Goal: Information Seeking & Learning: Learn about a topic

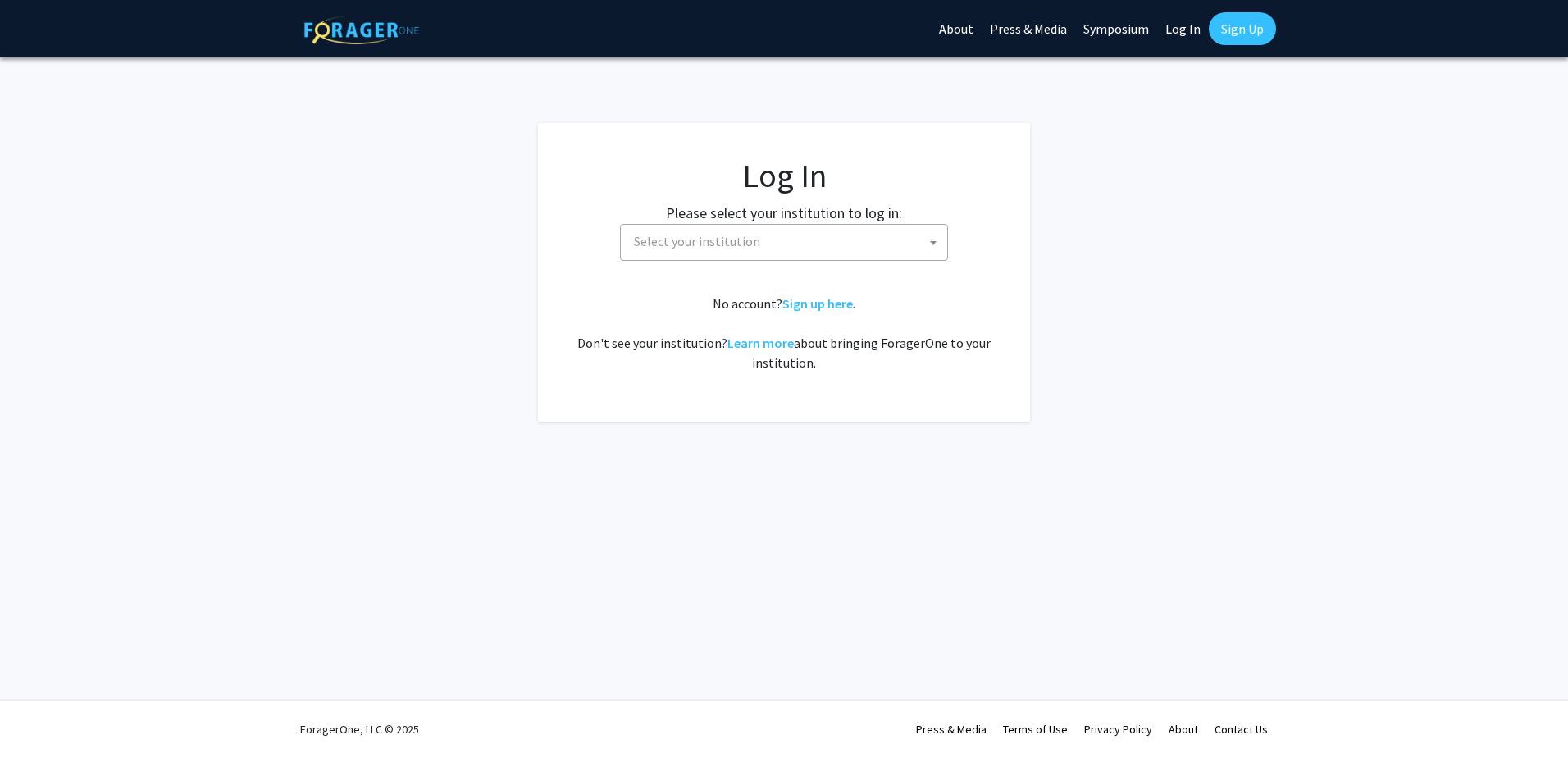
click at [724, 231] on span "Select your institution" at bounding box center [787, 241] width 320 height 34
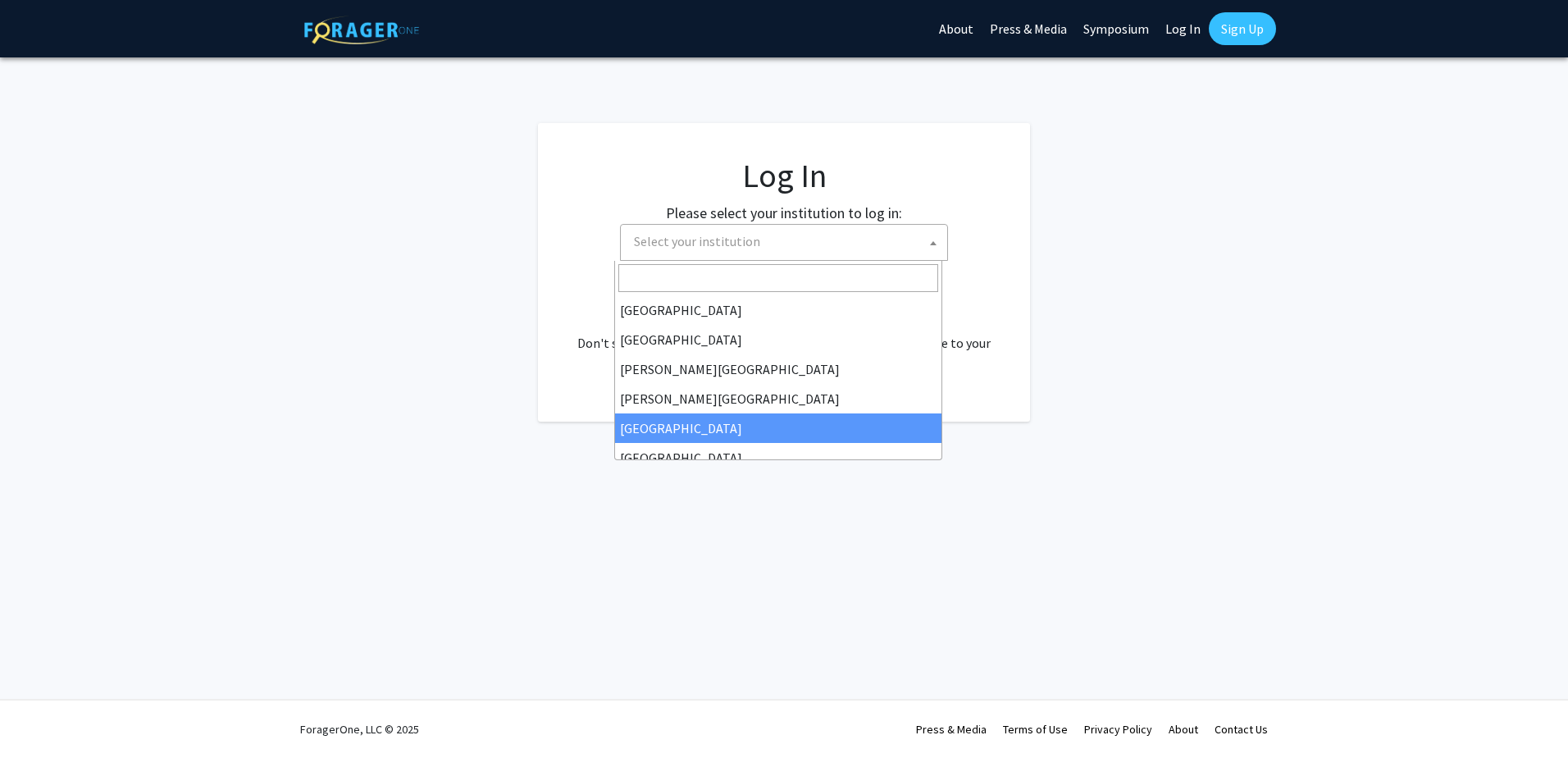
select select "6"
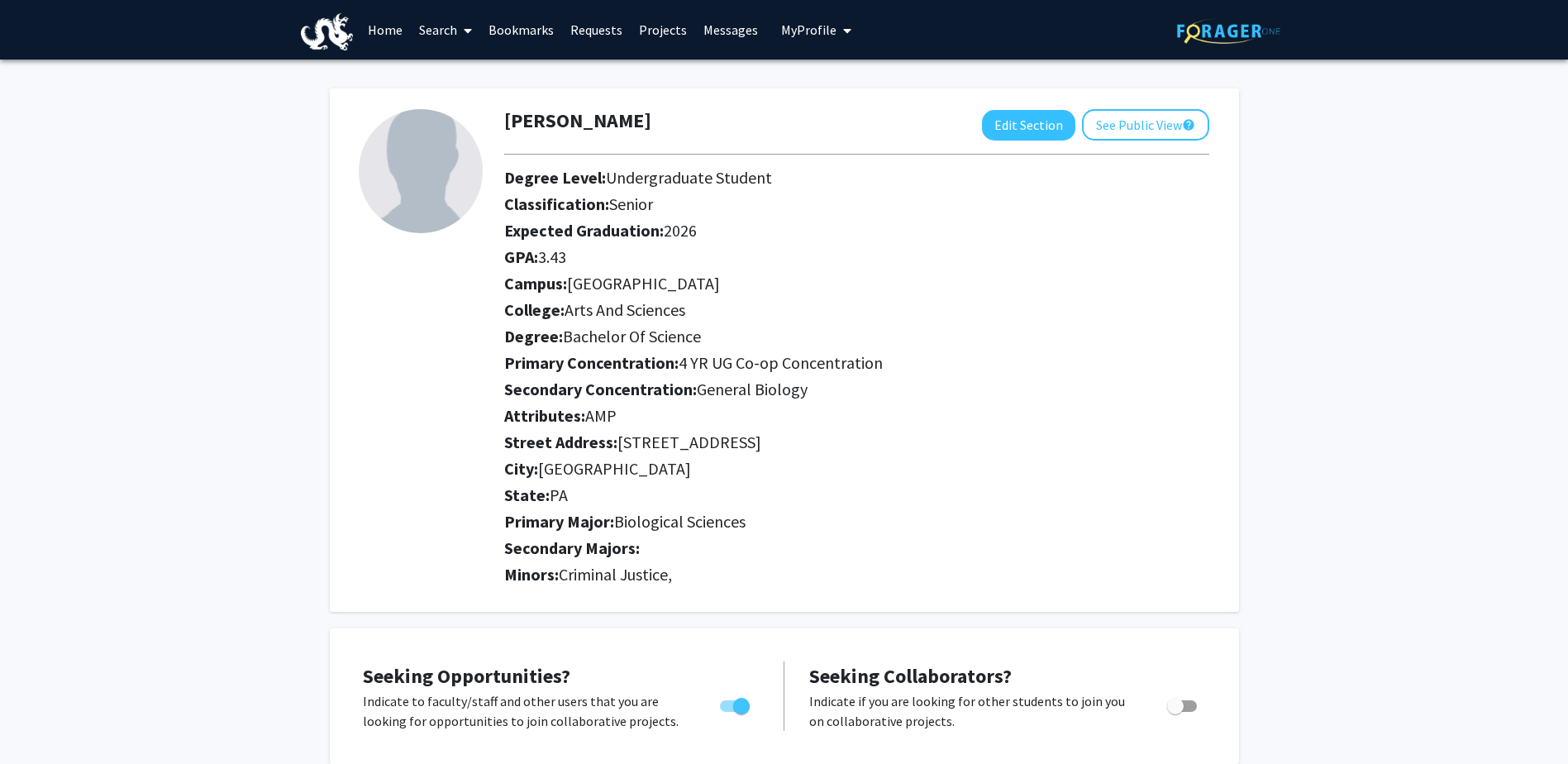
click at [444, 31] on link "Search" at bounding box center [446, 30] width 69 height 58
click at [446, 71] on span "Faculty/Staff" at bounding box center [471, 76] width 122 height 33
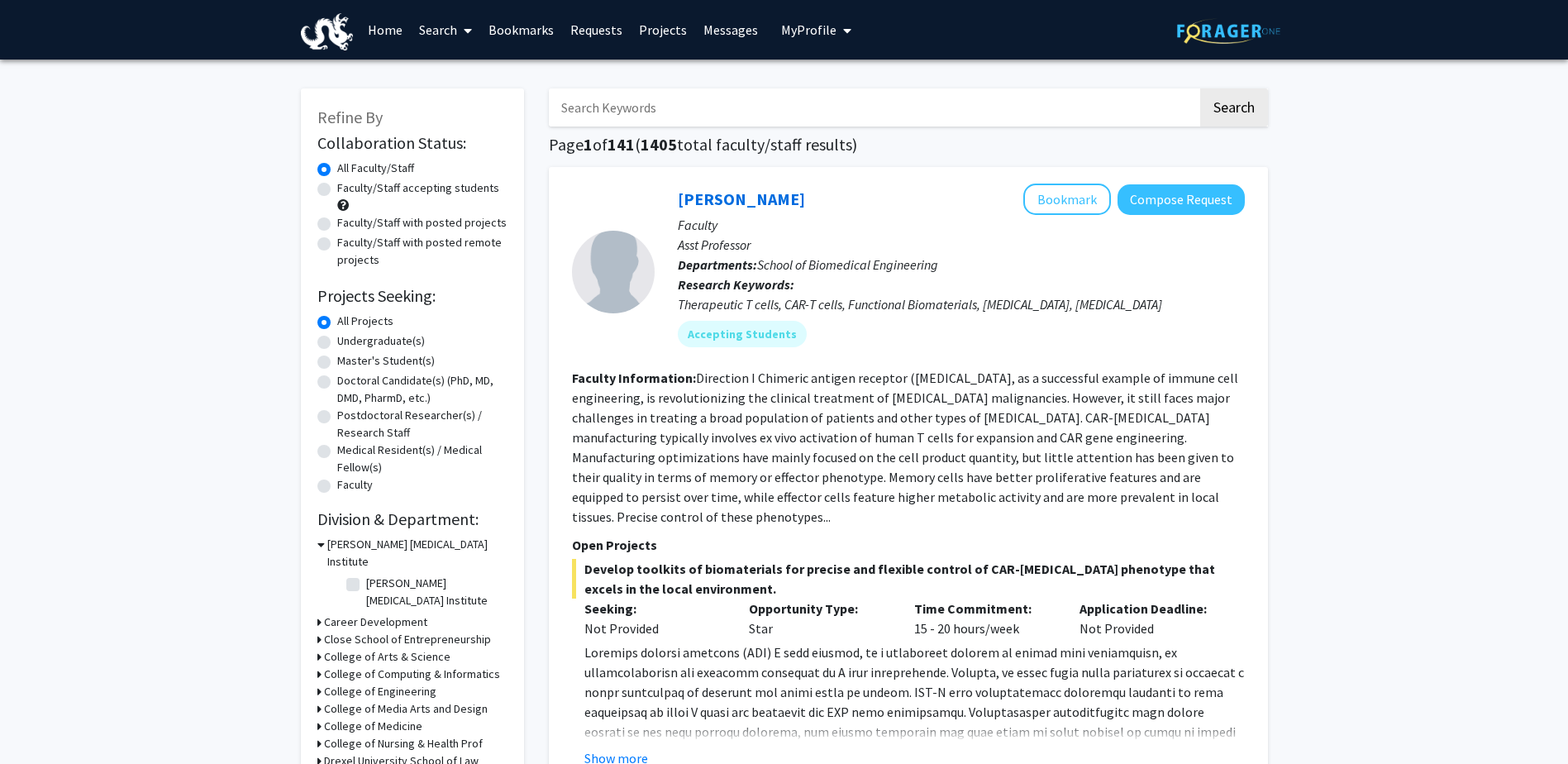
click at [363, 246] on label "Faculty/Staff with posted remote projects" at bounding box center [422, 251] width 170 height 35
click at [348, 245] on input "Faculty/Staff with posted remote projects" at bounding box center [342, 239] width 11 height 11
radio input "true"
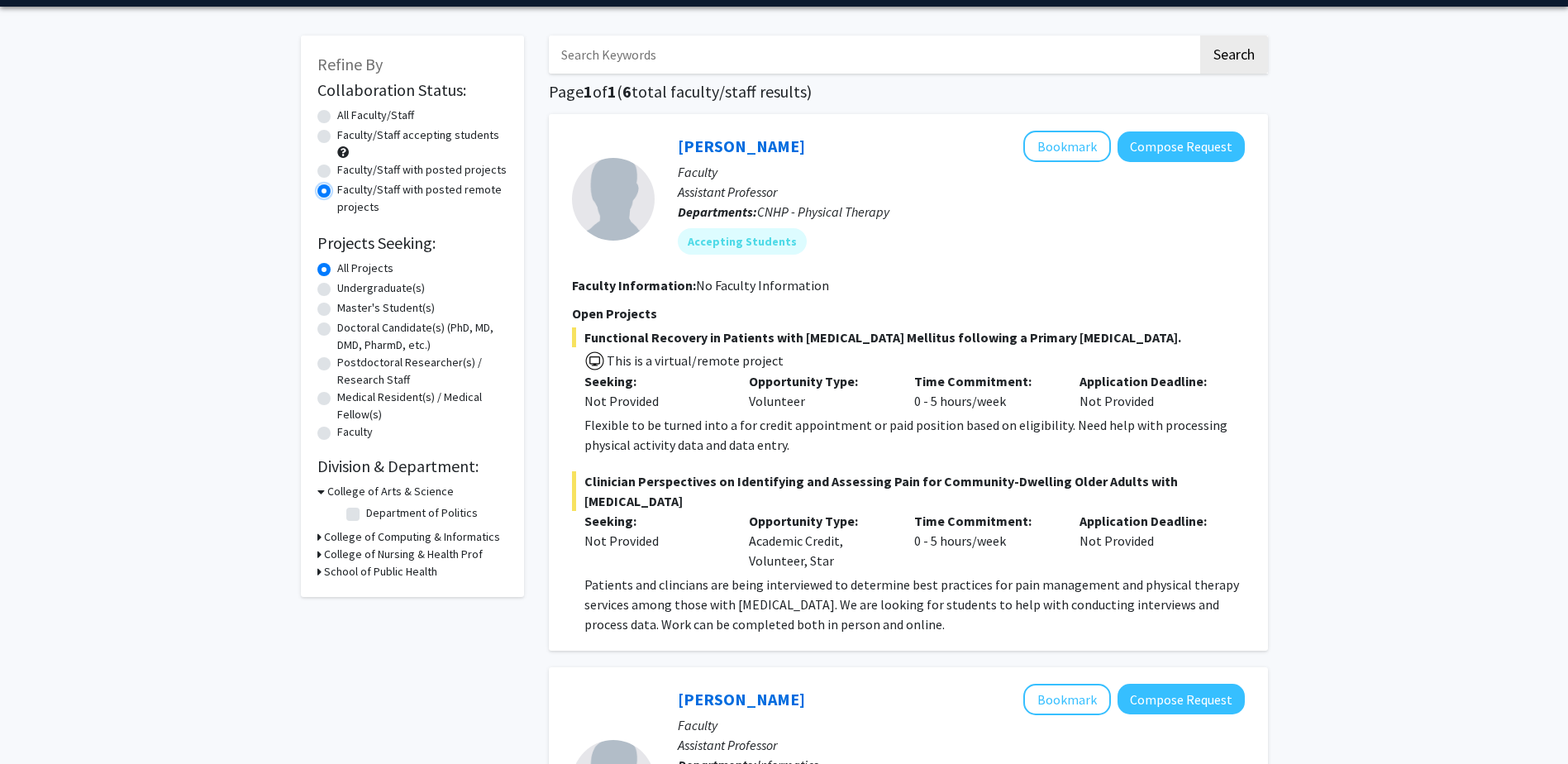
scroll to position [83, 0]
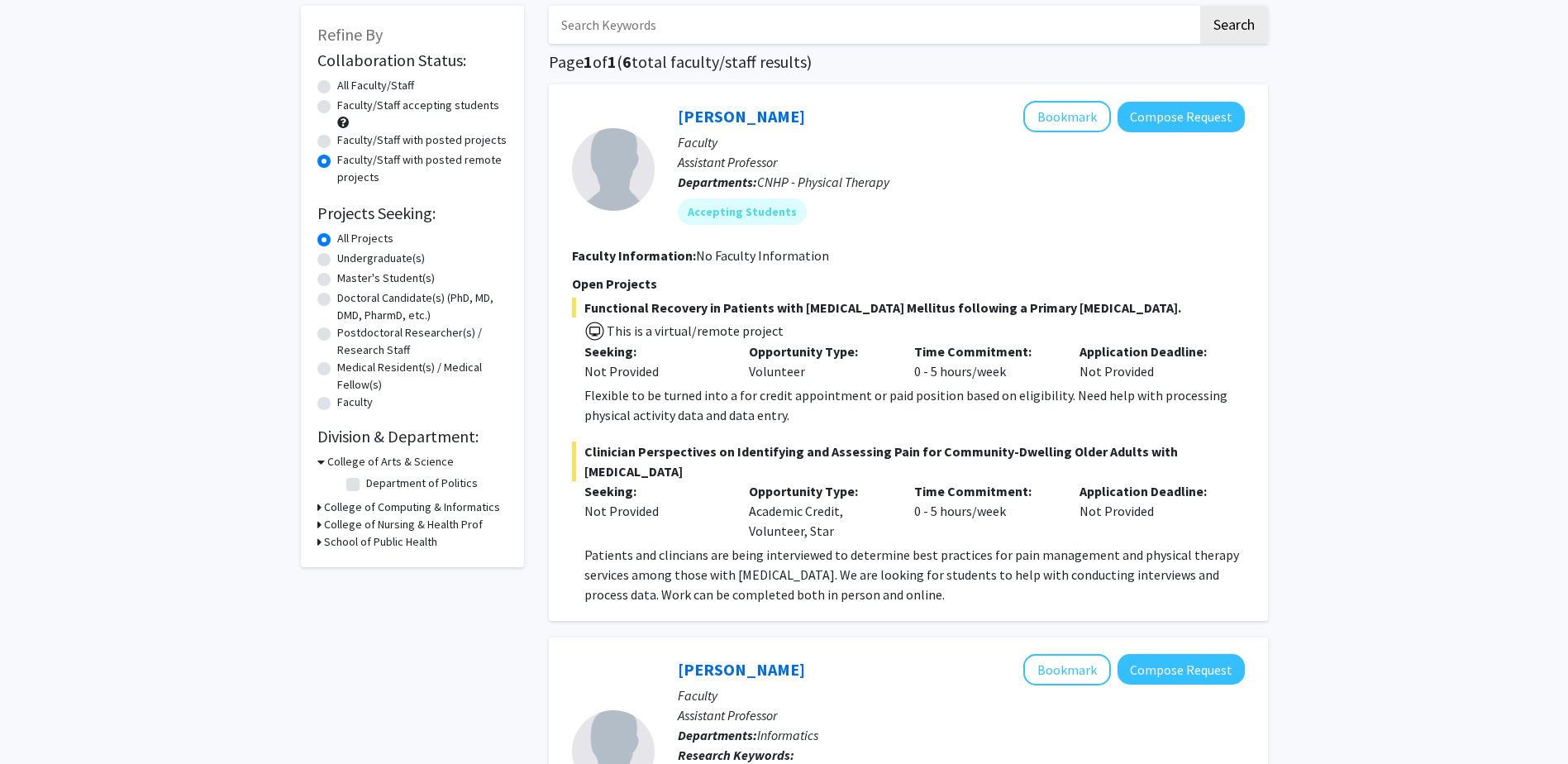
click at [410, 263] on label "Undergraduate(s)" at bounding box center [381, 258] width 88 height 17
click at [348, 260] on input "Undergraduate(s)" at bounding box center [342, 255] width 11 height 11
radio input "true"
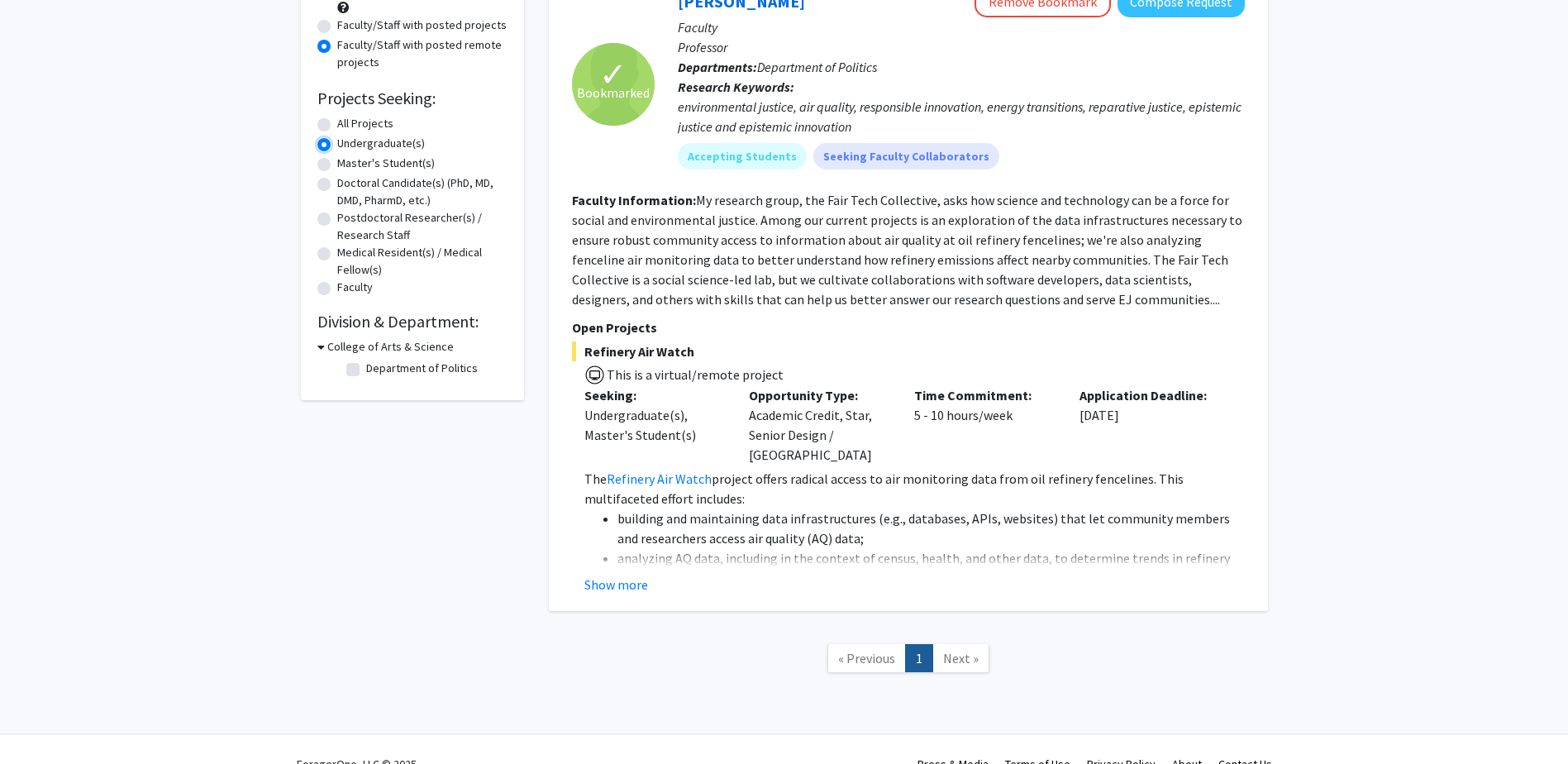
scroll to position [207, 0]
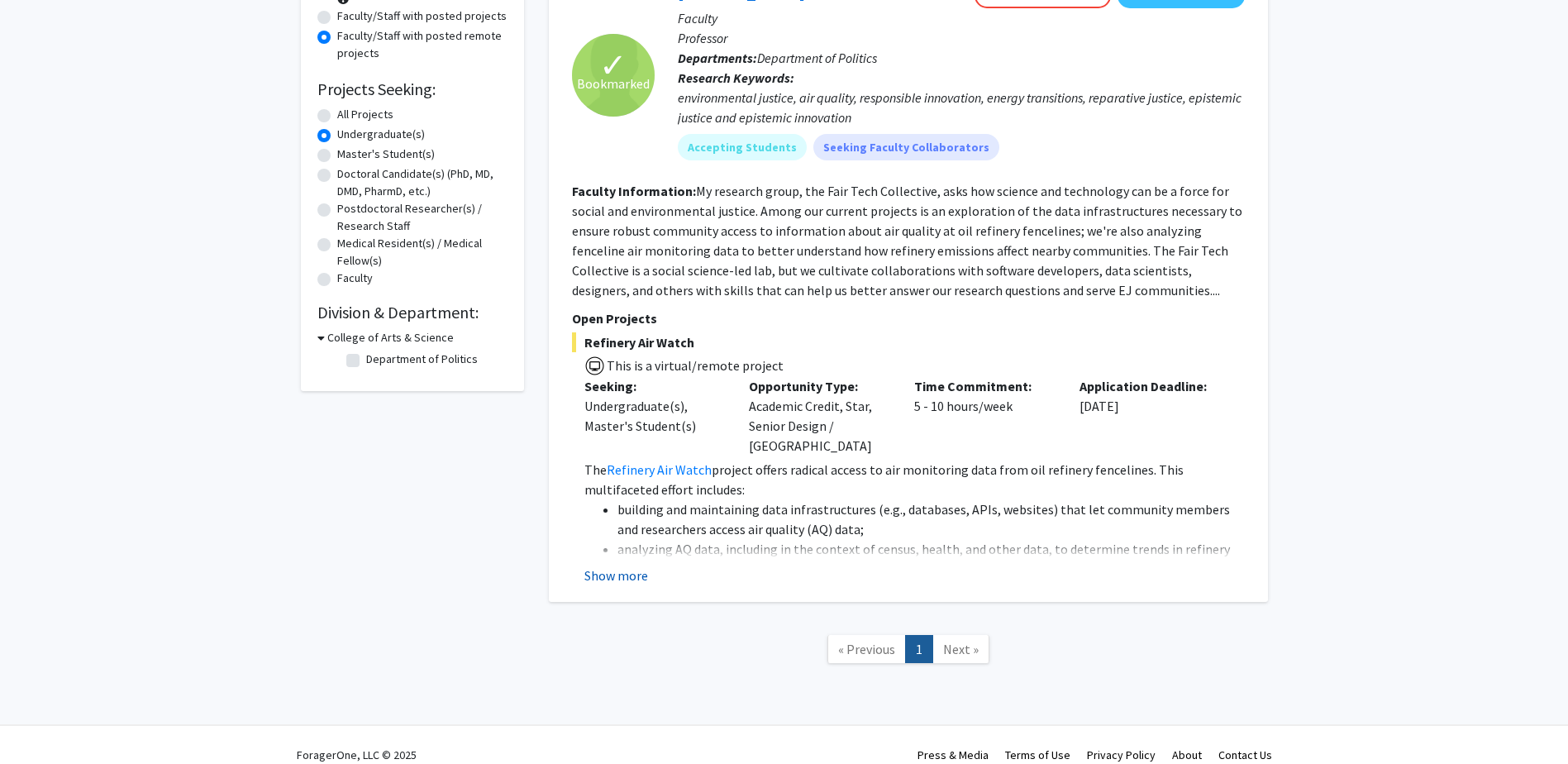
click at [629, 566] on button "Show more" at bounding box center [616, 575] width 64 height 20
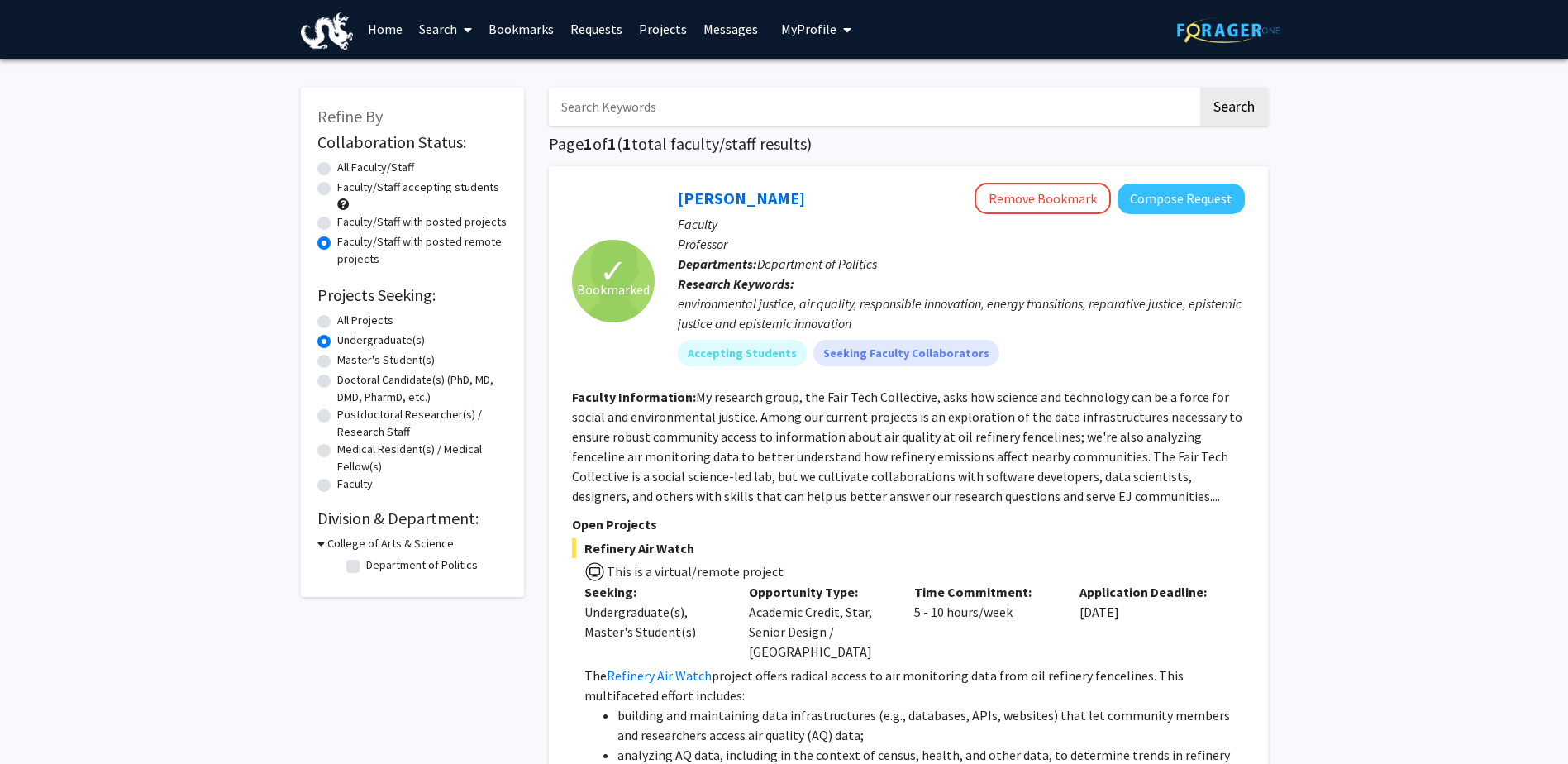
scroll to position [0, 0]
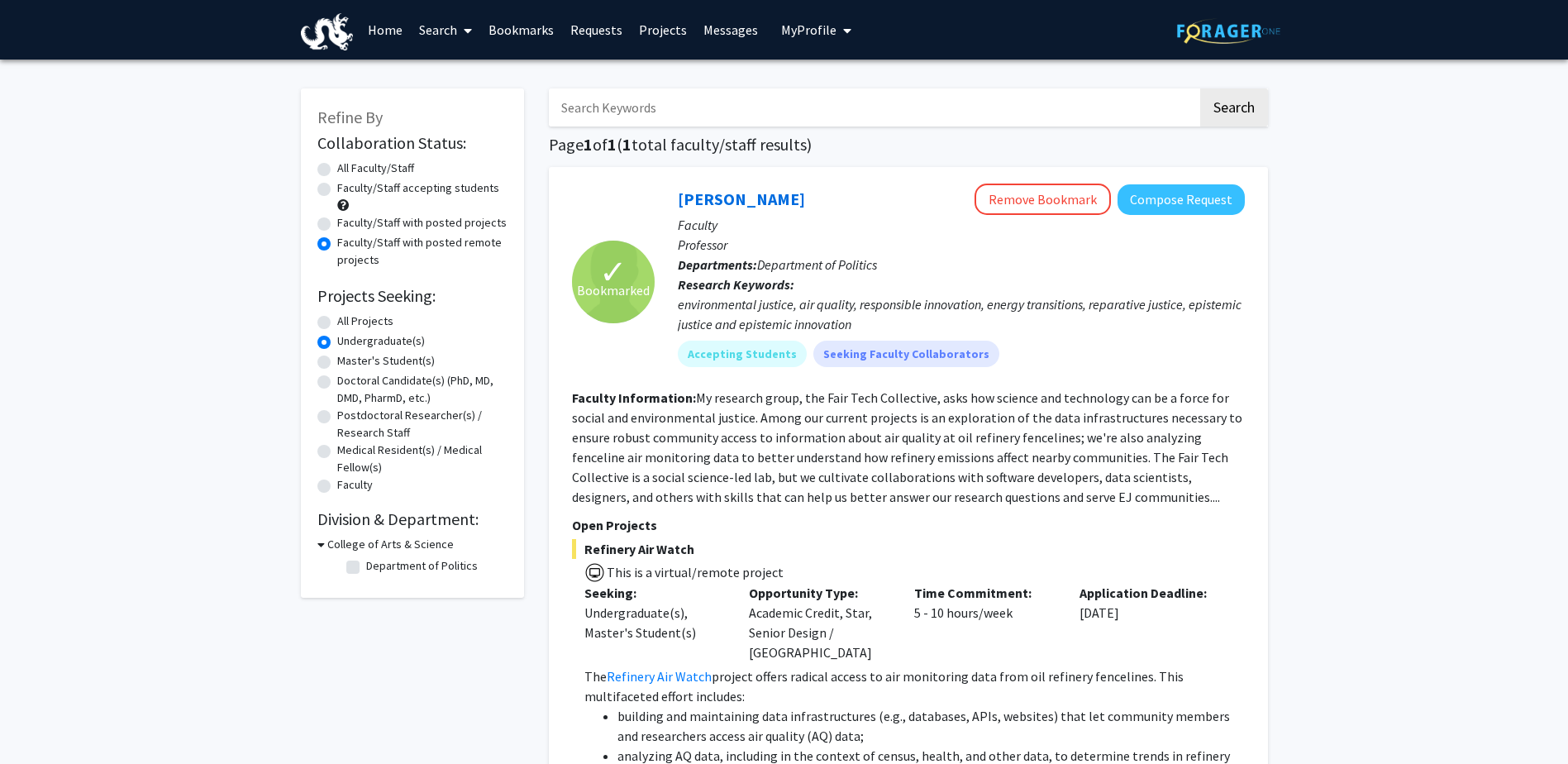
click at [331, 230] on div "Faculty/Staff with posted projects" at bounding box center [412, 224] width 190 height 20
click at [337, 223] on label "Faculty/Staff with posted projects" at bounding box center [422, 222] width 169 height 17
click at [337, 223] on input "Faculty/Staff with posted projects" at bounding box center [342, 219] width 11 height 11
radio input "true"
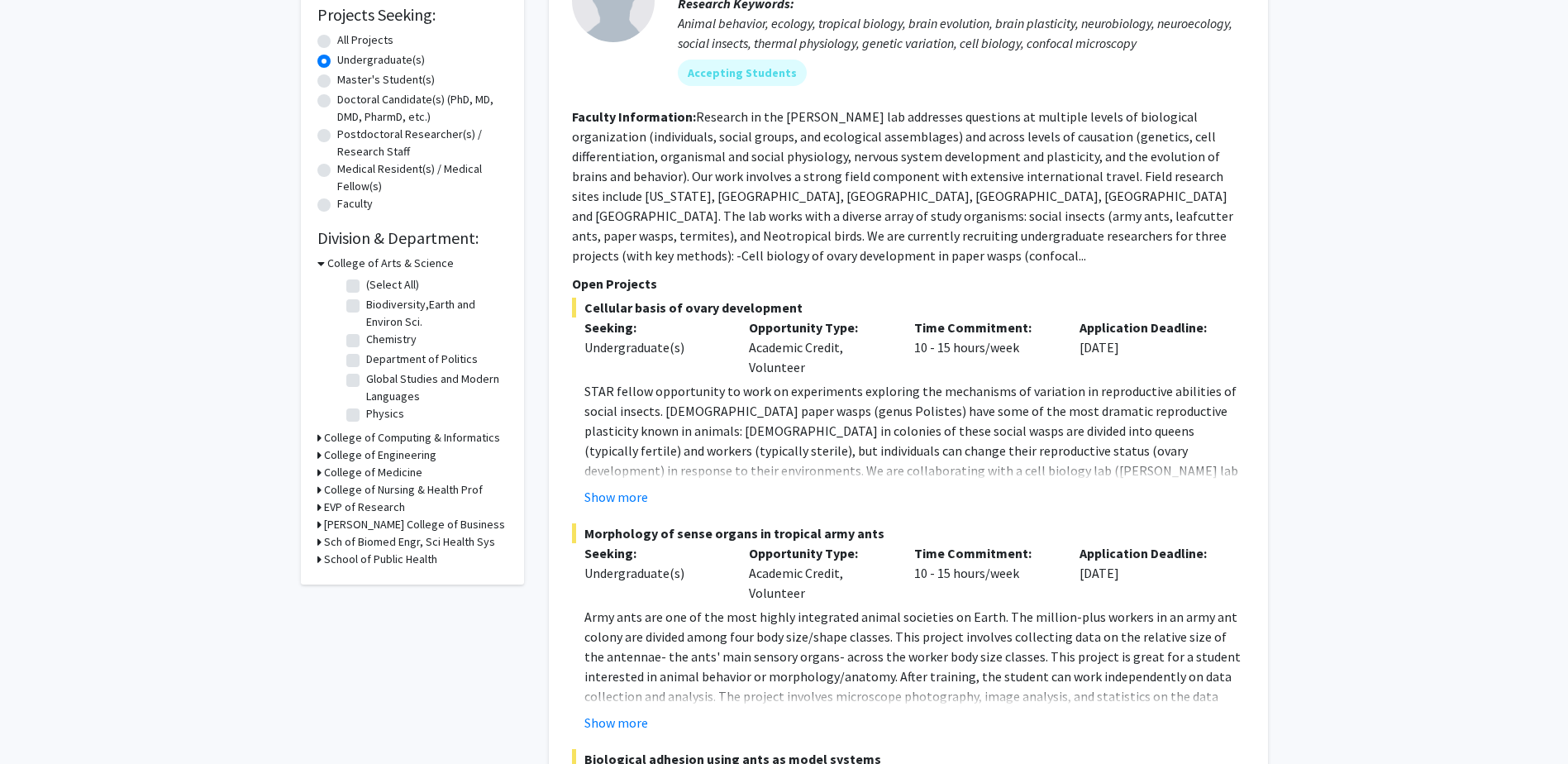
scroll to position [331, 0]
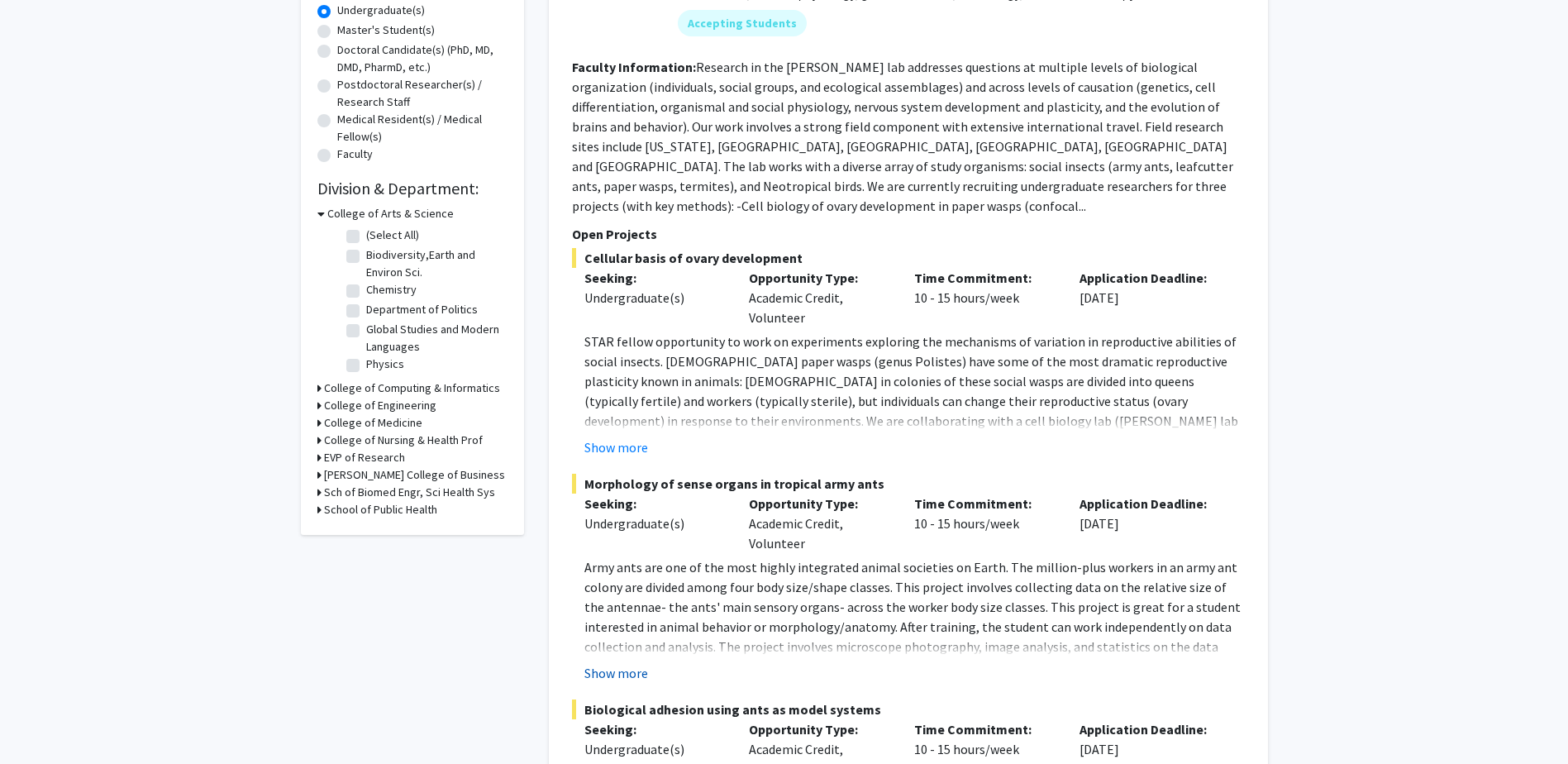
click at [620, 663] on button "Show more" at bounding box center [616, 673] width 64 height 20
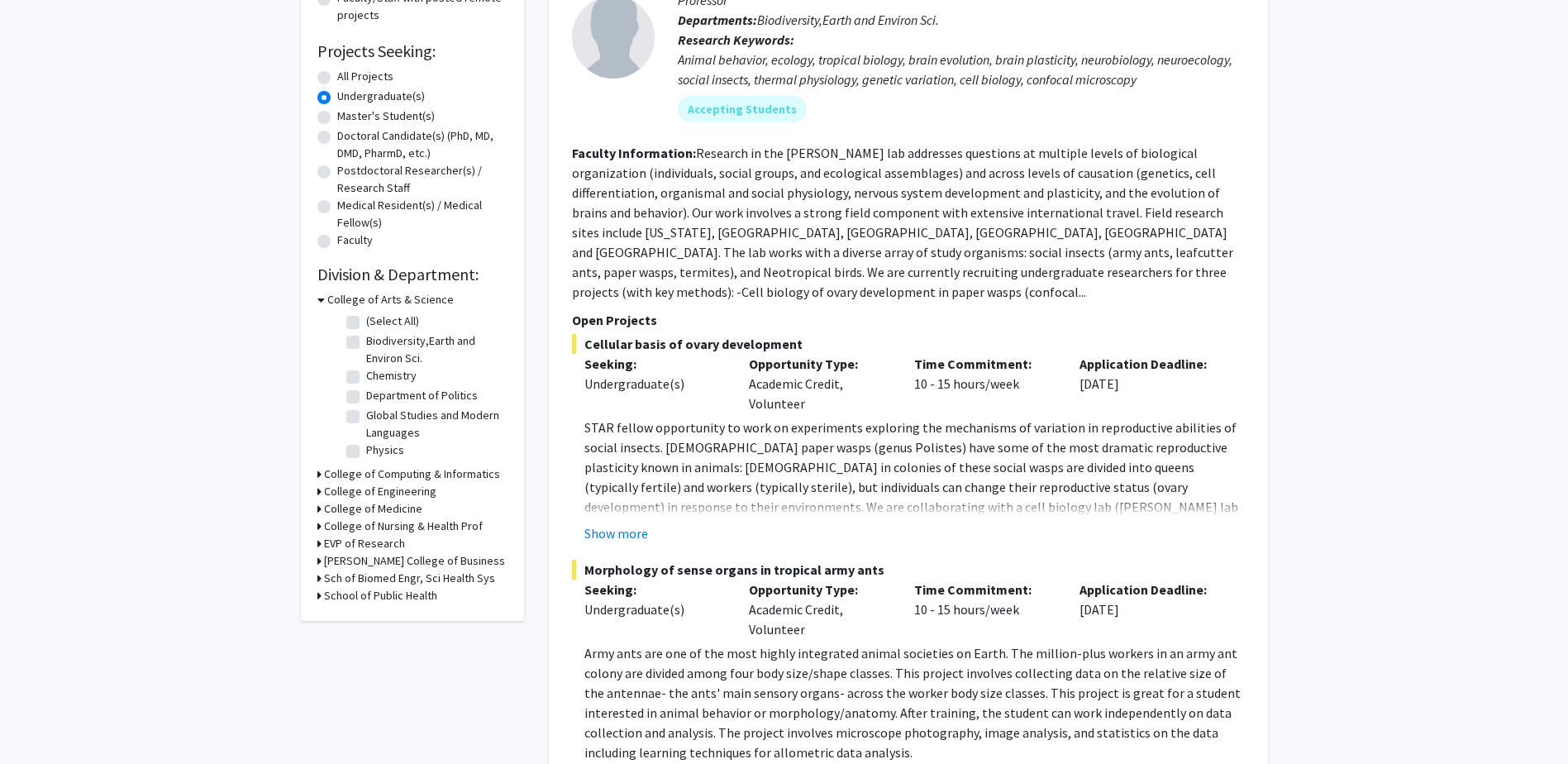
scroll to position [248, 0]
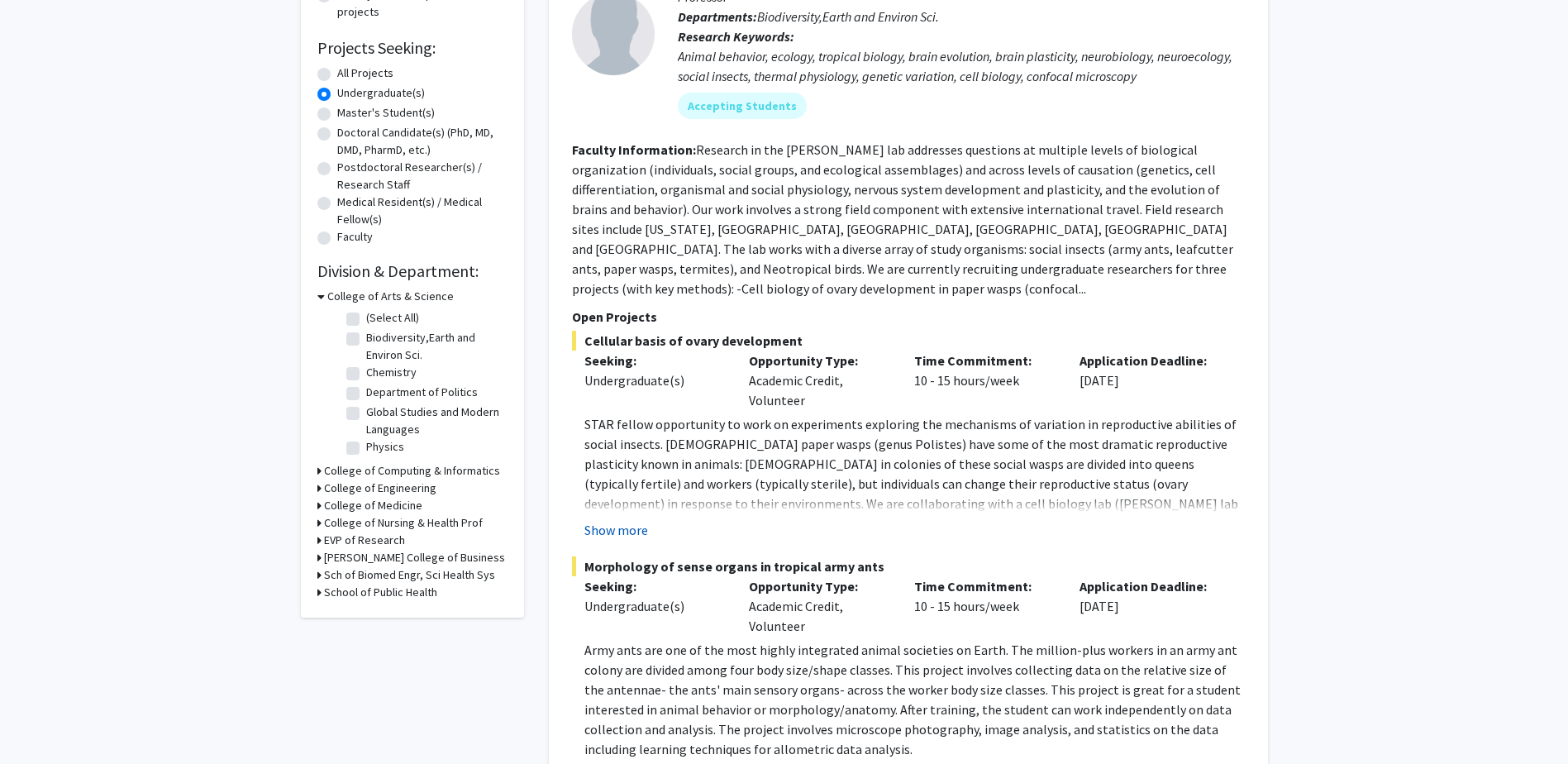
click at [620, 520] on button "Show more" at bounding box center [616, 530] width 64 height 20
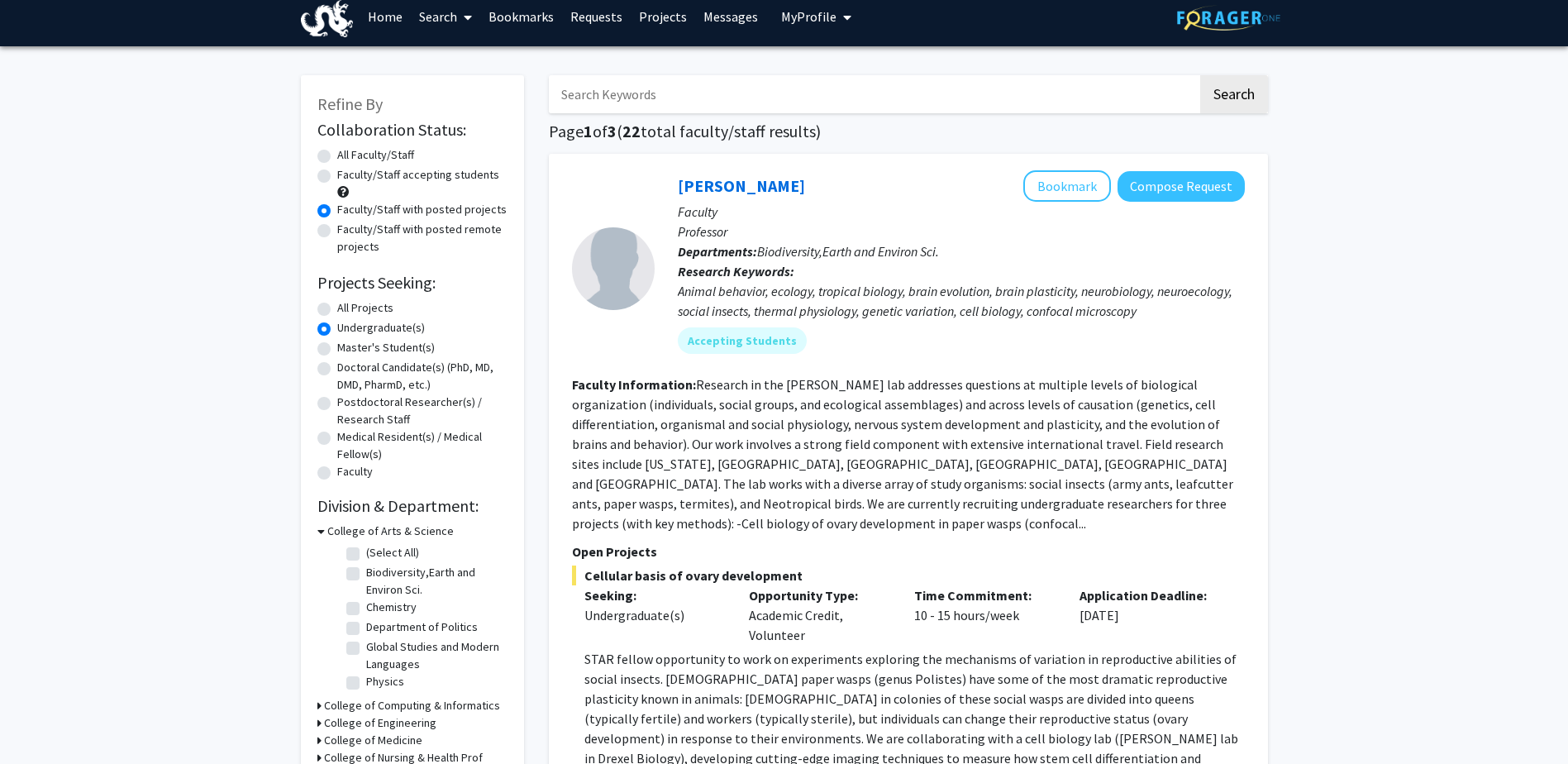
scroll to position [0, 0]
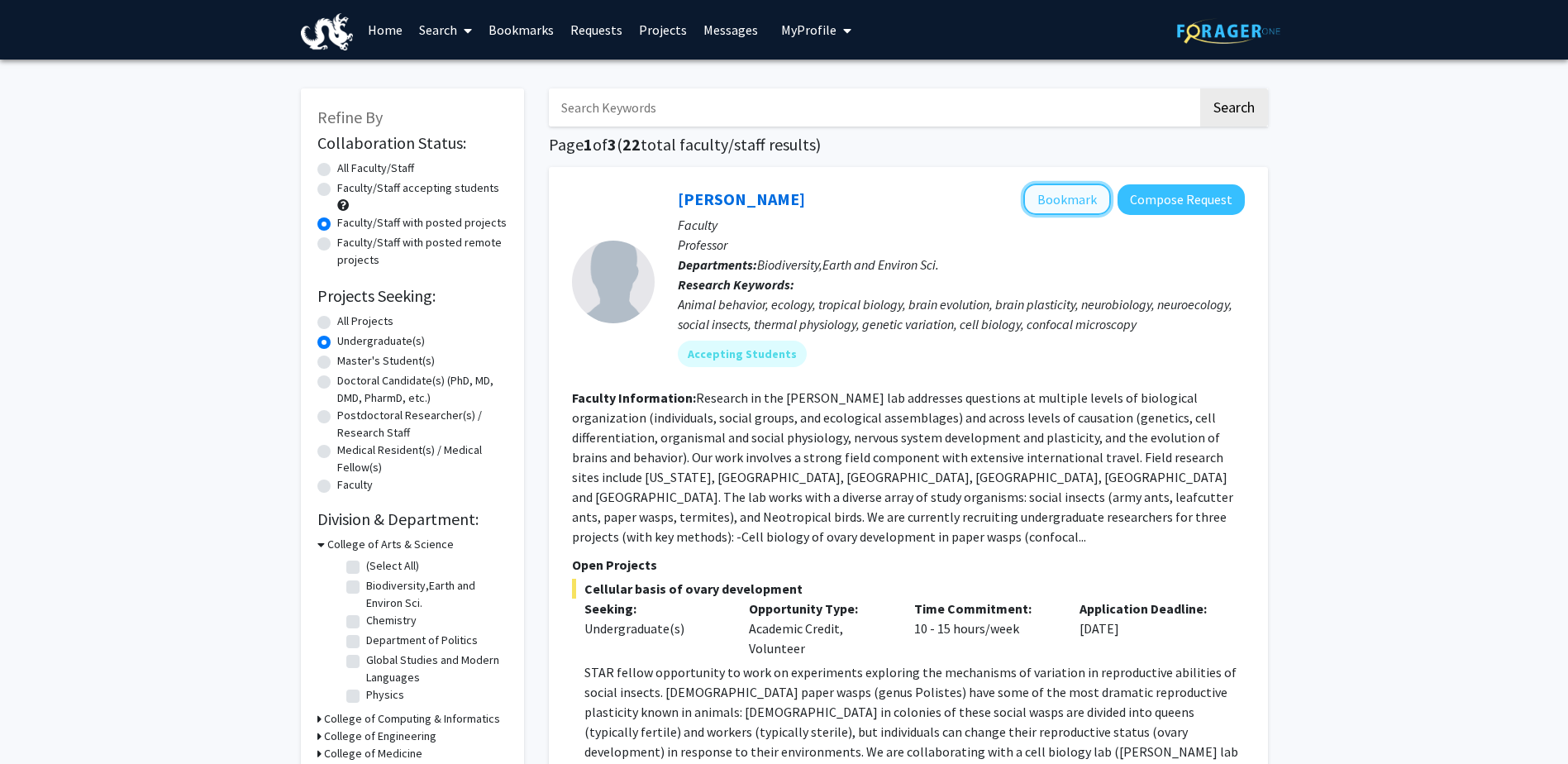
click at [1059, 198] on button "Bookmark" at bounding box center [1067, 199] width 88 height 31
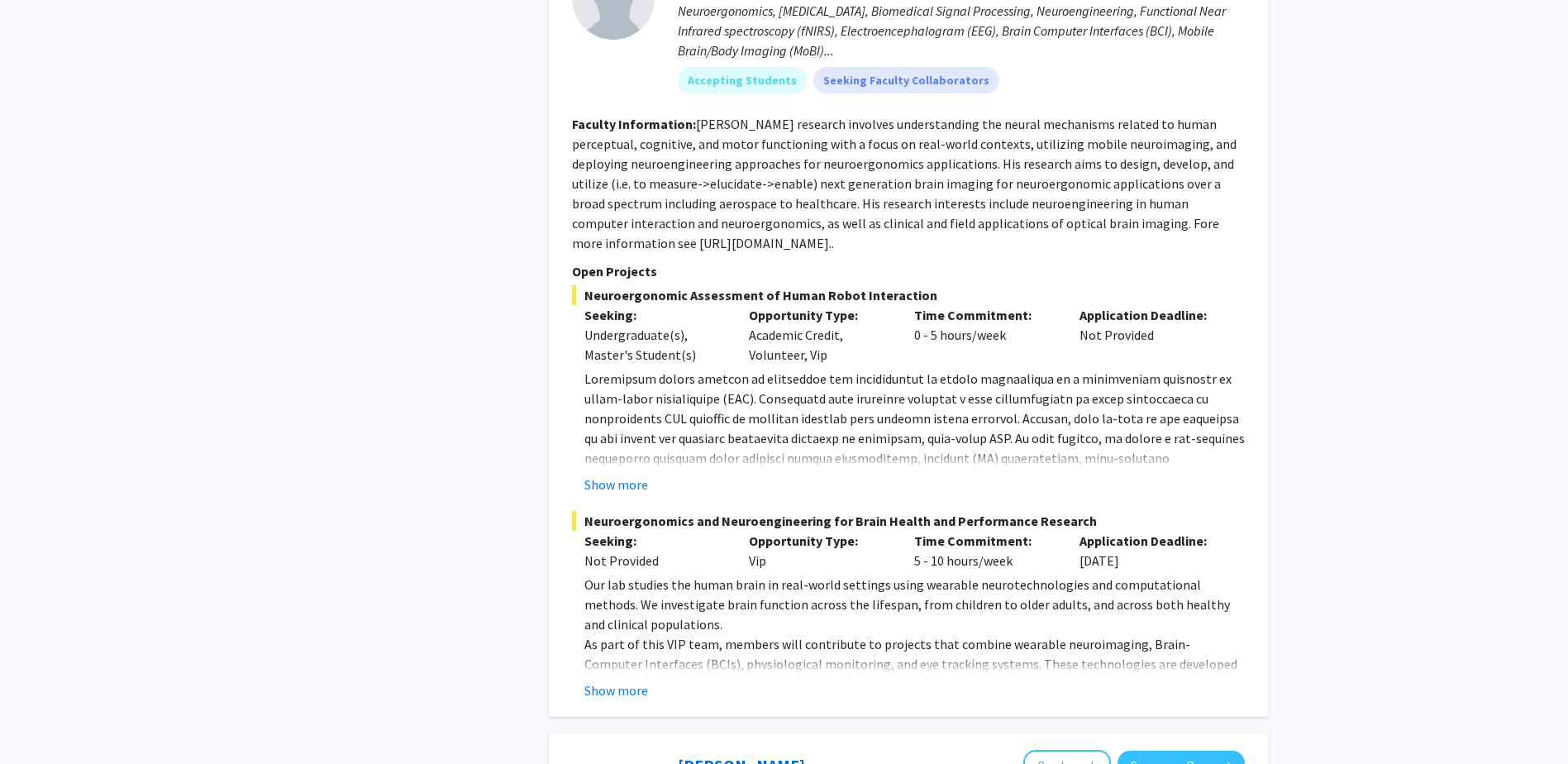
scroll to position [4133, 0]
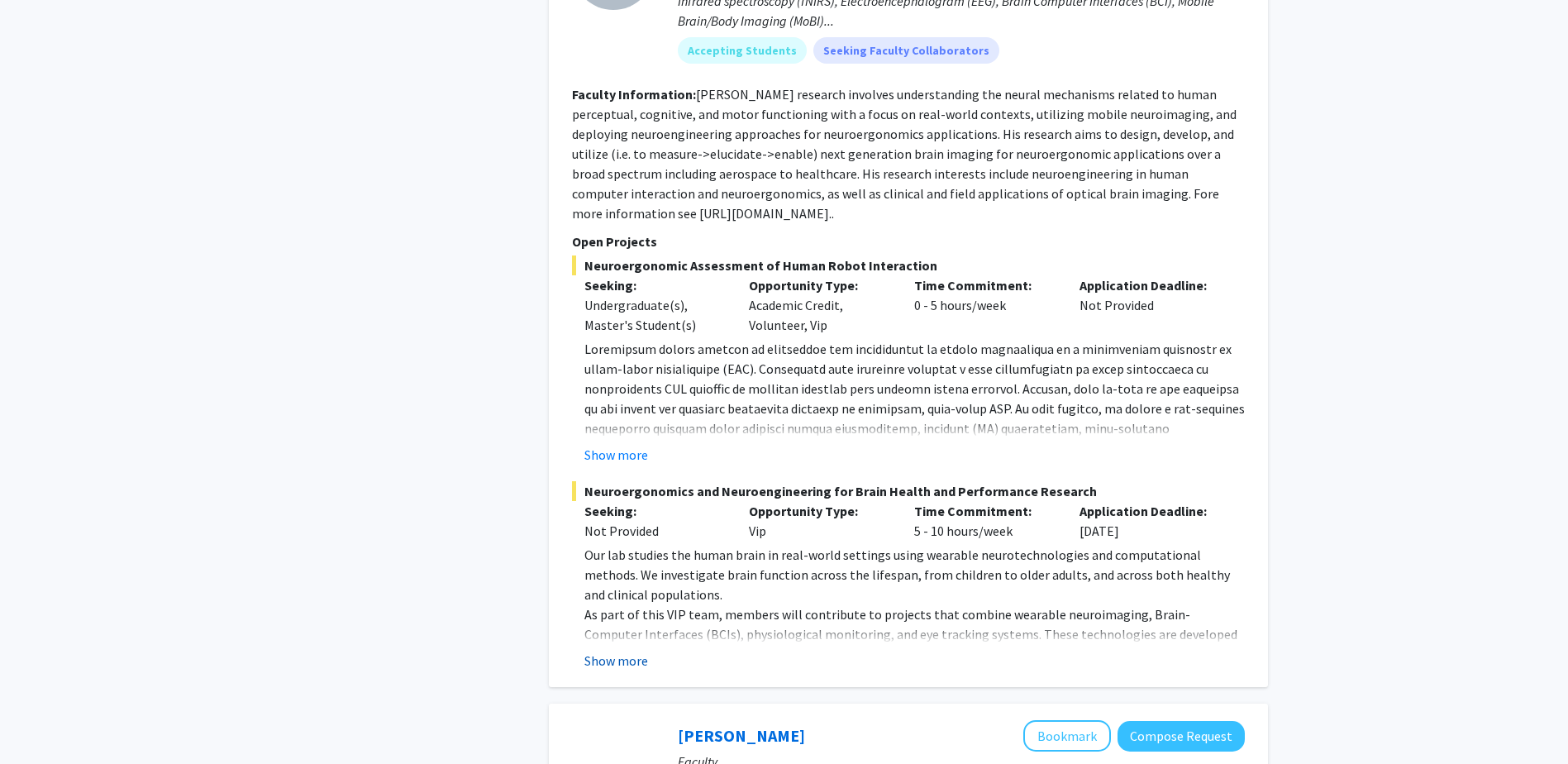
click at [622, 651] on button "Show more" at bounding box center [616, 661] width 64 height 20
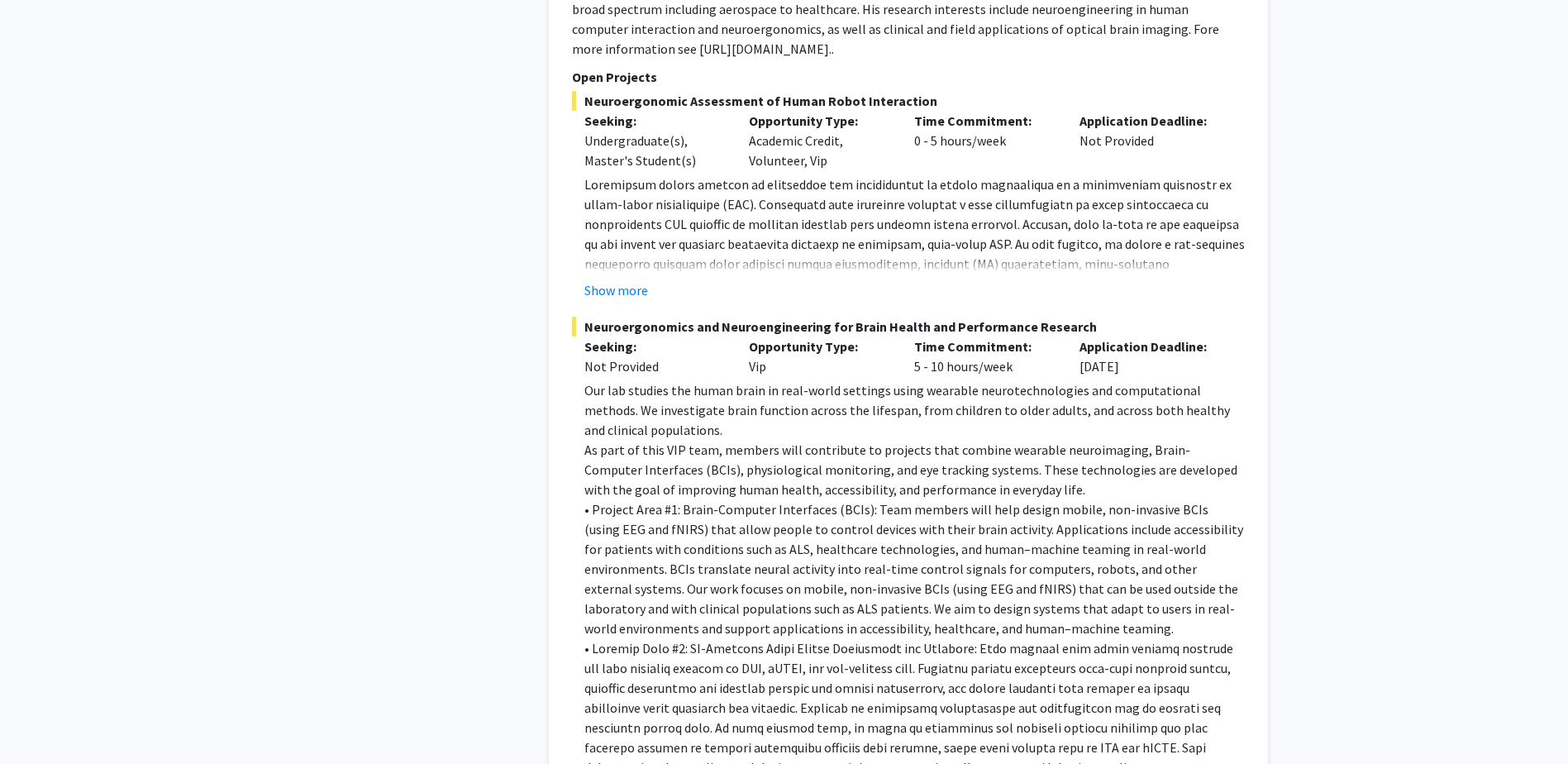
scroll to position [4299, 0]
click at [643, 279] on button "Show more" at bounding box center [616, 289] width 64 height 20
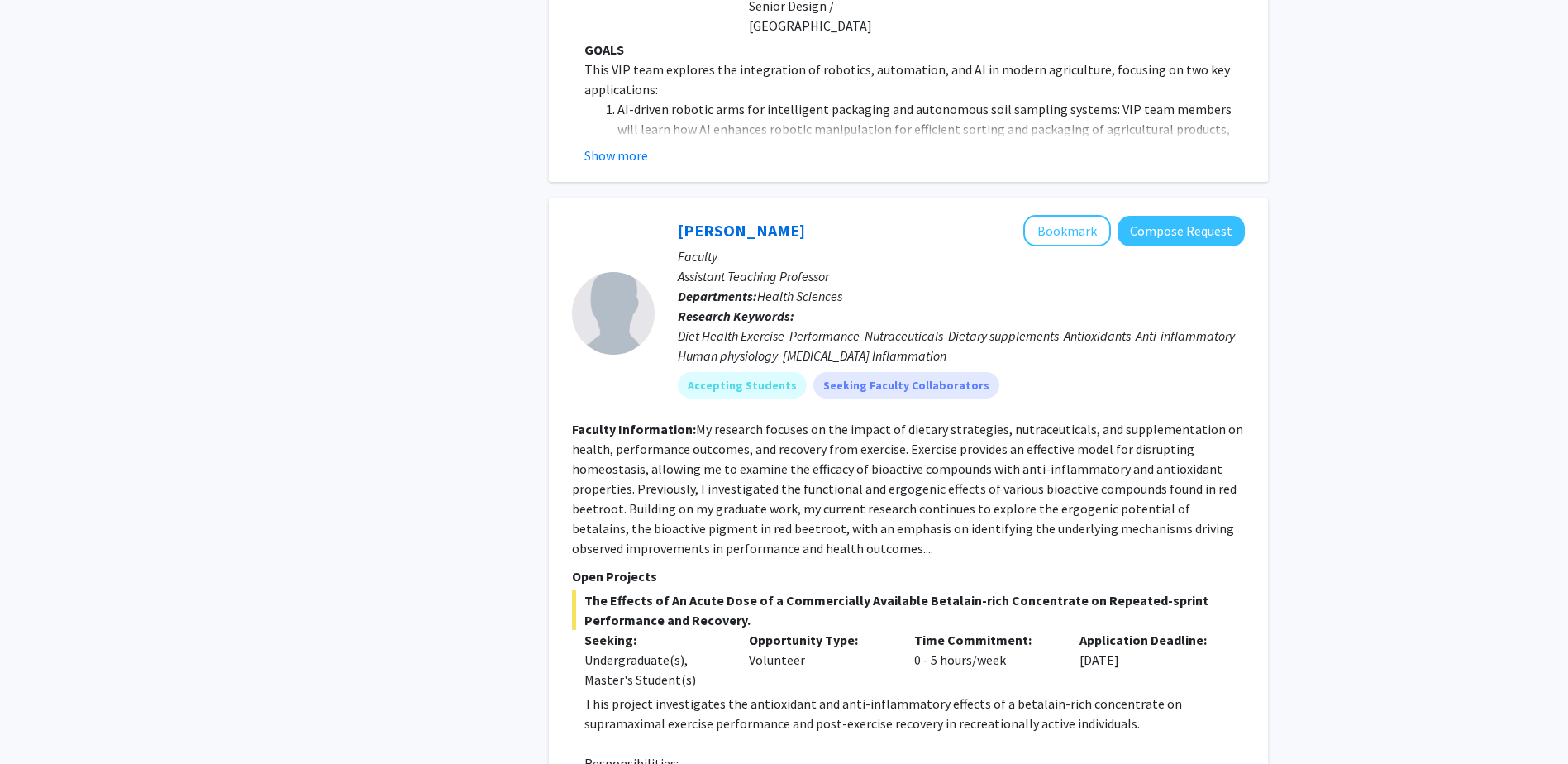
scroll to position [7523, 0]
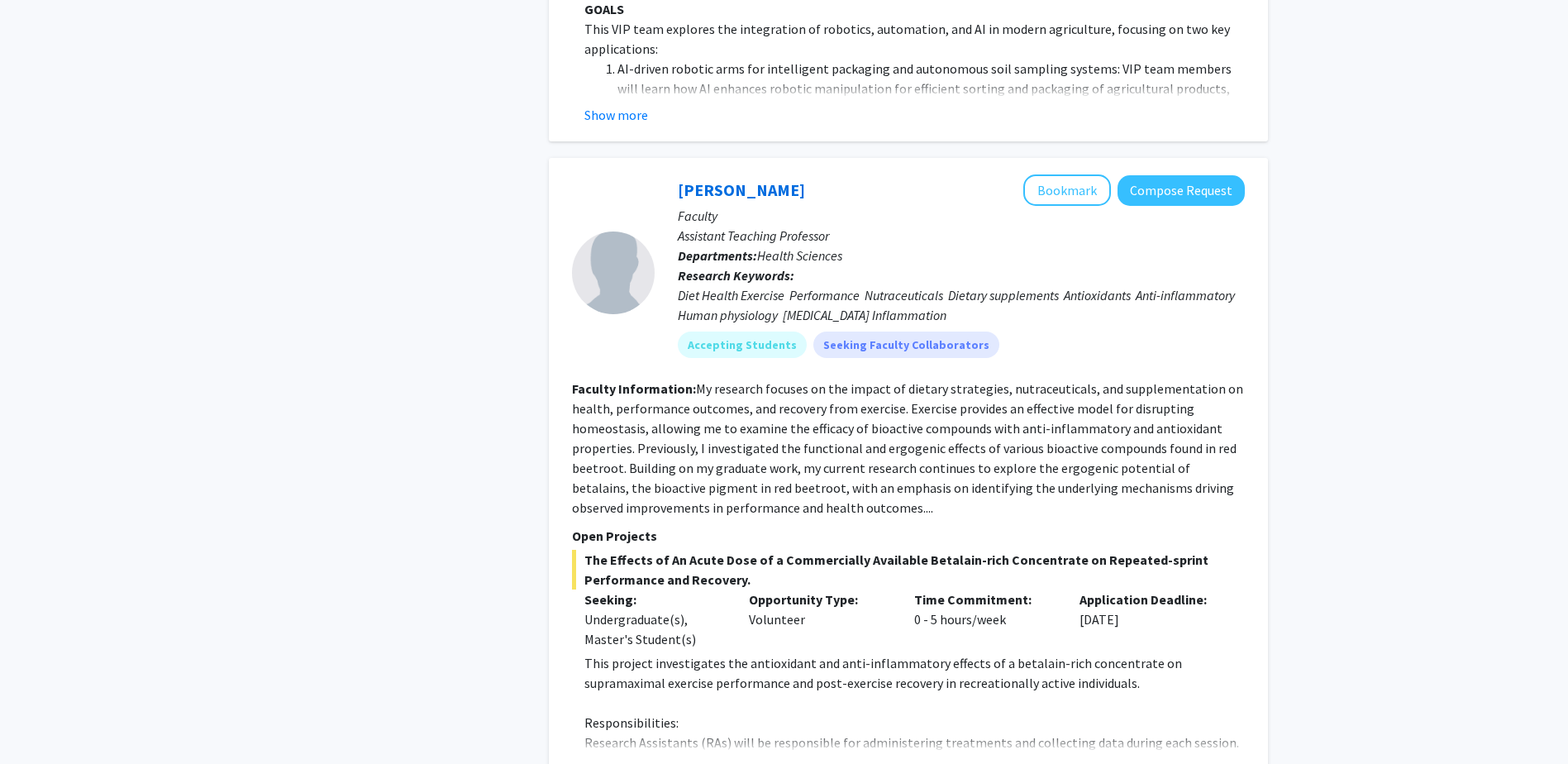
click at [620, 759] on button "Show more" at bounding box center [616, 769] width 64 height 20
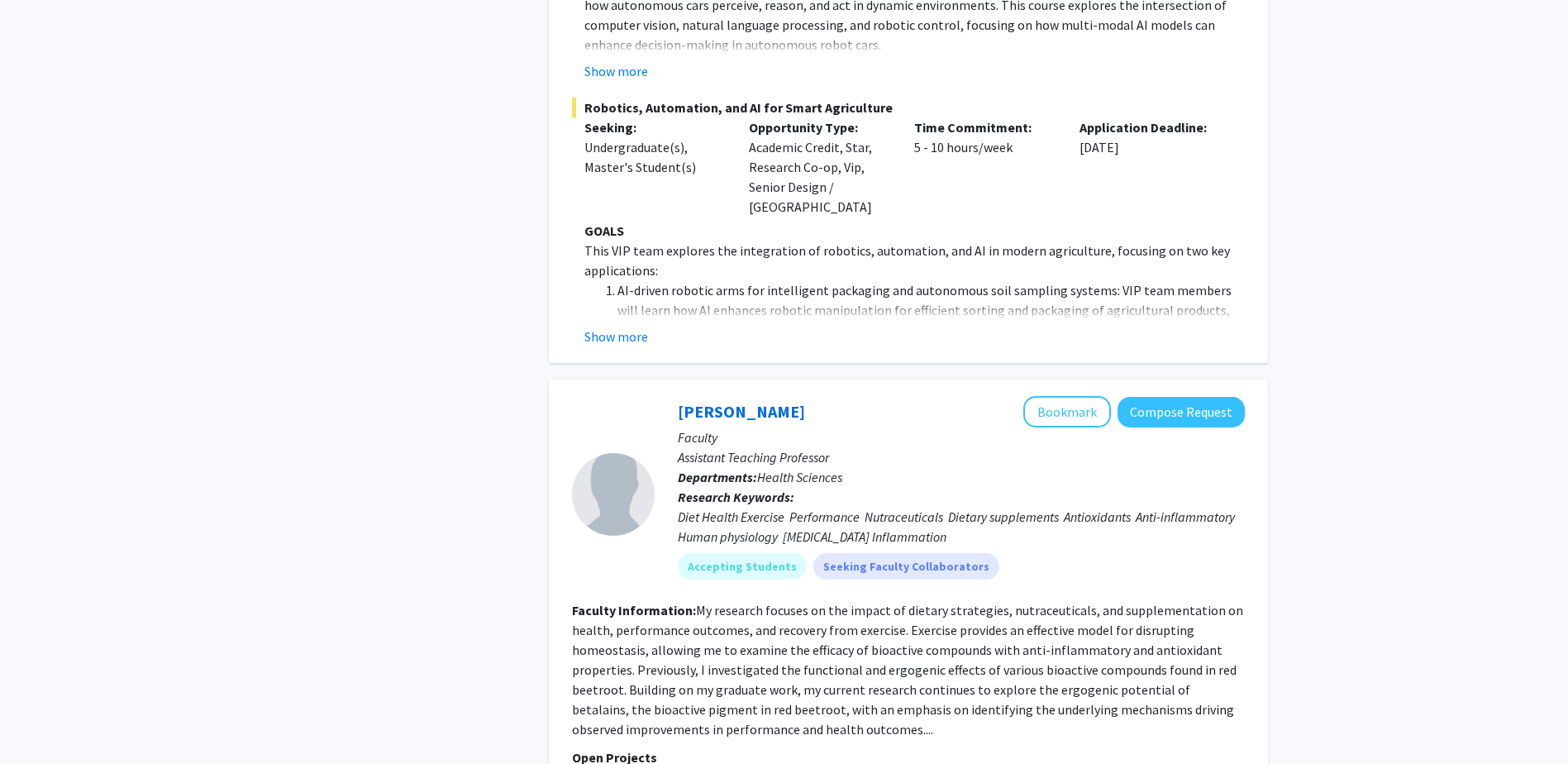
scroll to position [7275, 0]
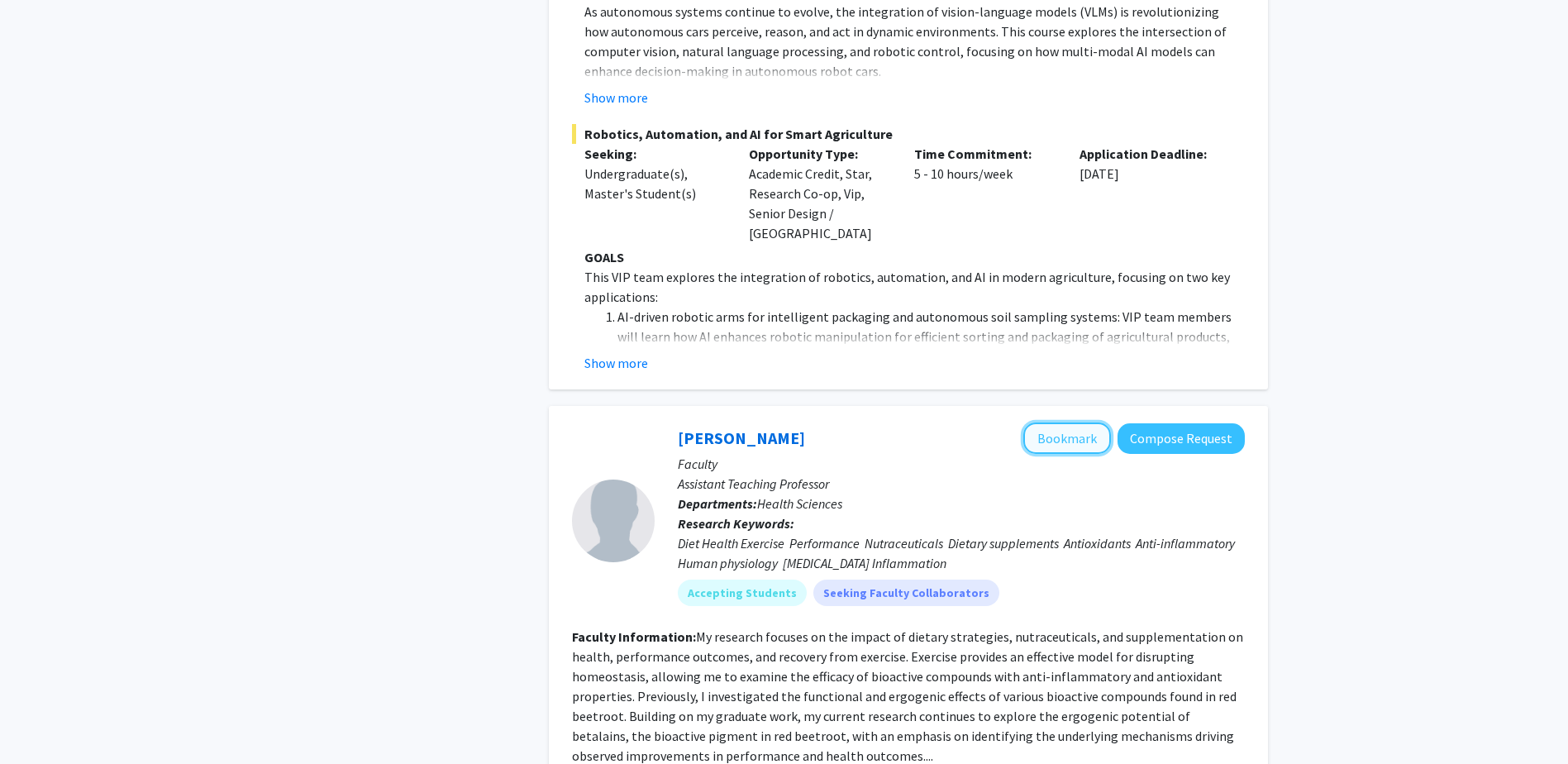
click at [1076, 423] on button "Bookmark" at bounding box center [1067, 438] width 88 height 31
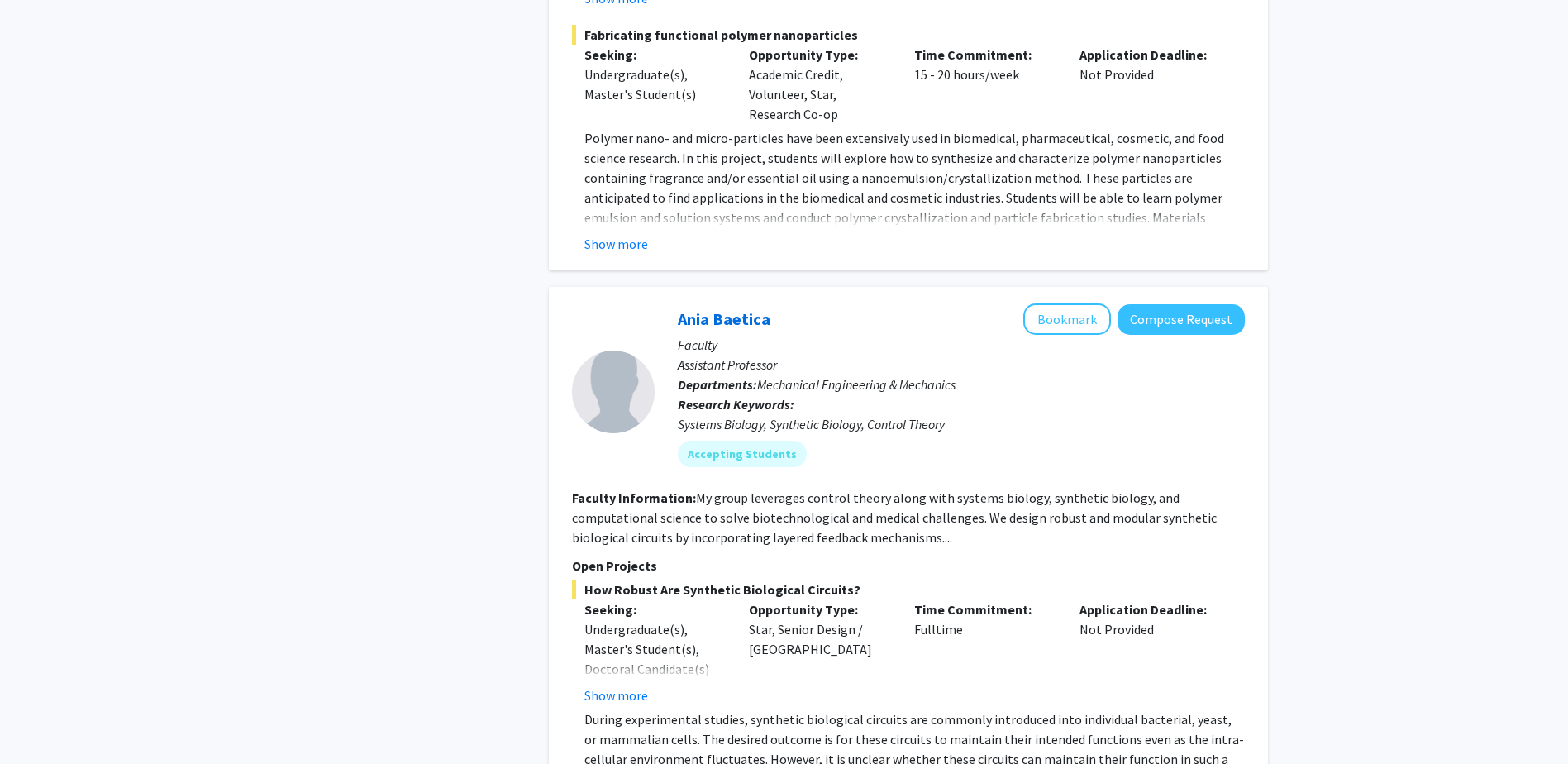
scroll to position [9171, 0]
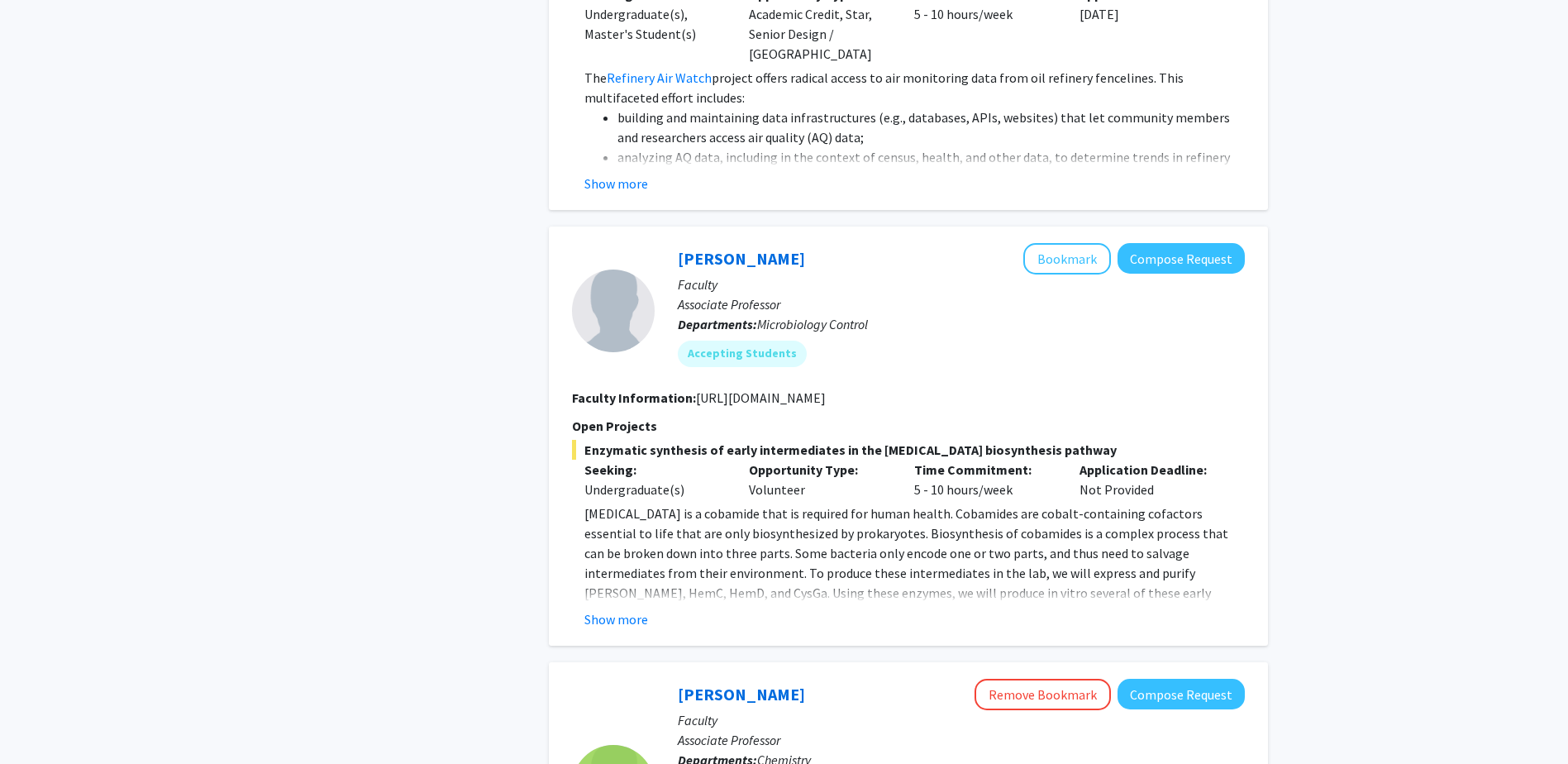
scroll to position [3058, 0]
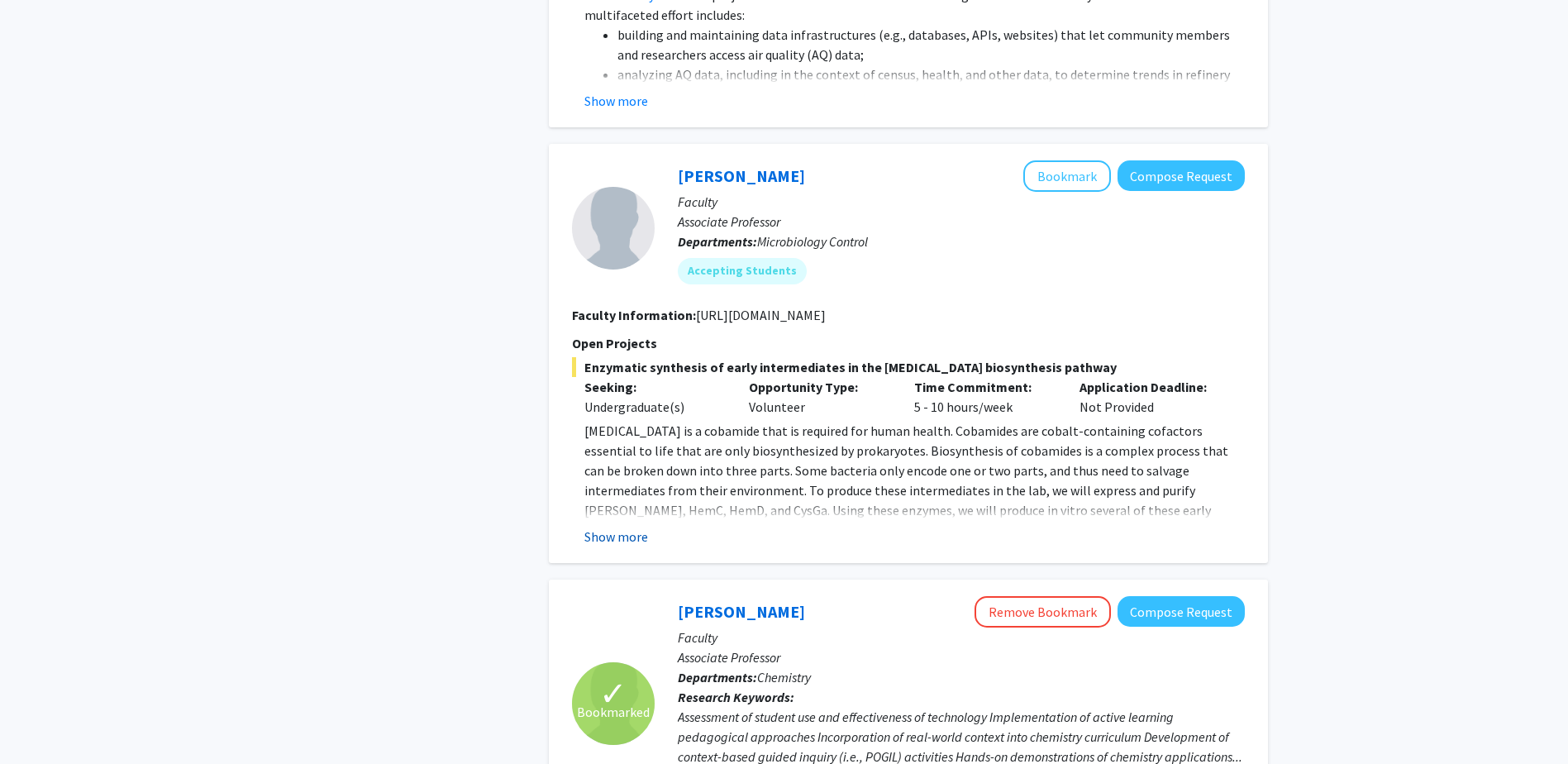
click at [588, 527] on button "Show more" at bounding box center [616, 537] width 64 height 20
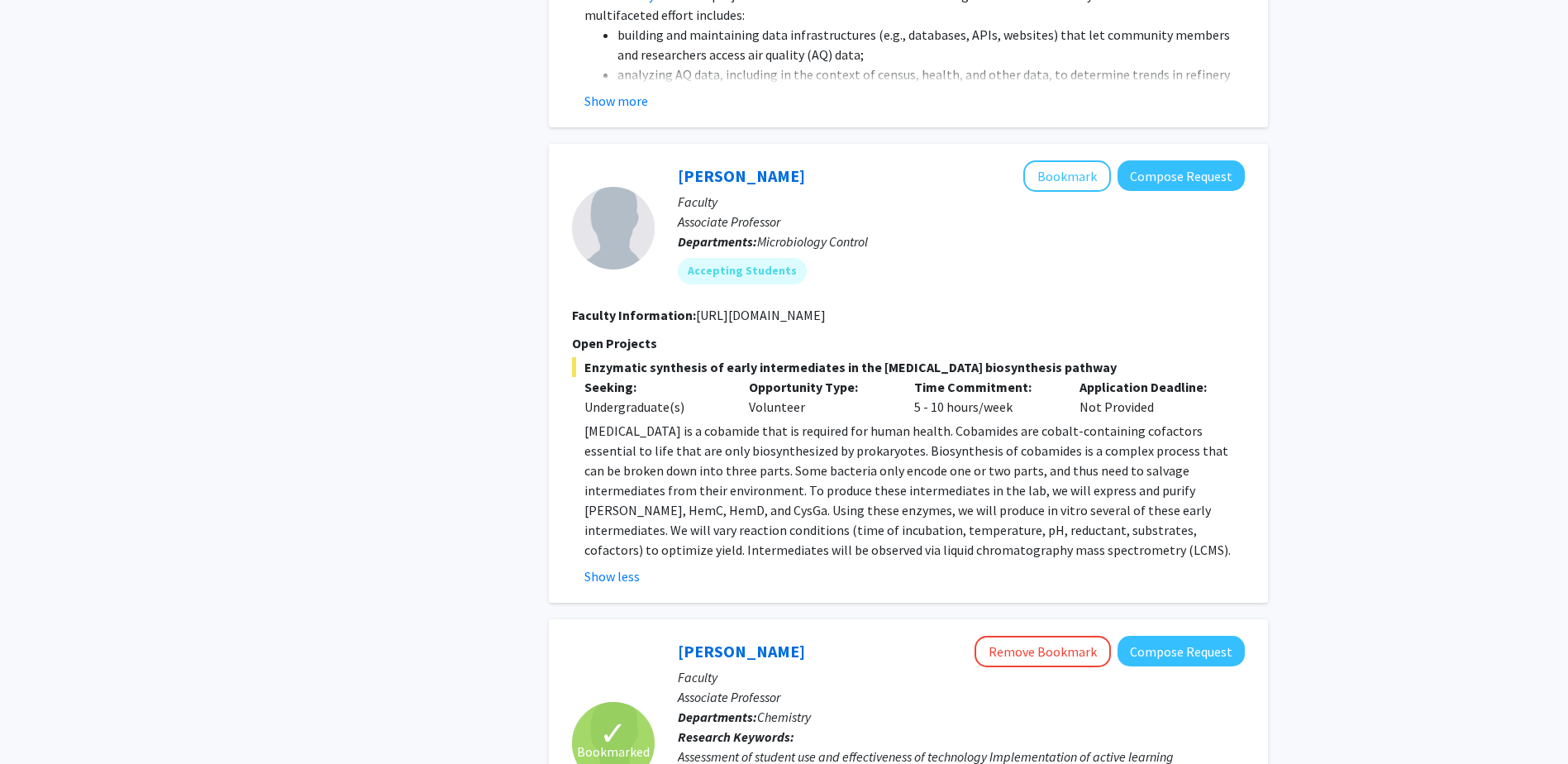
scroll to position [3141, 0]
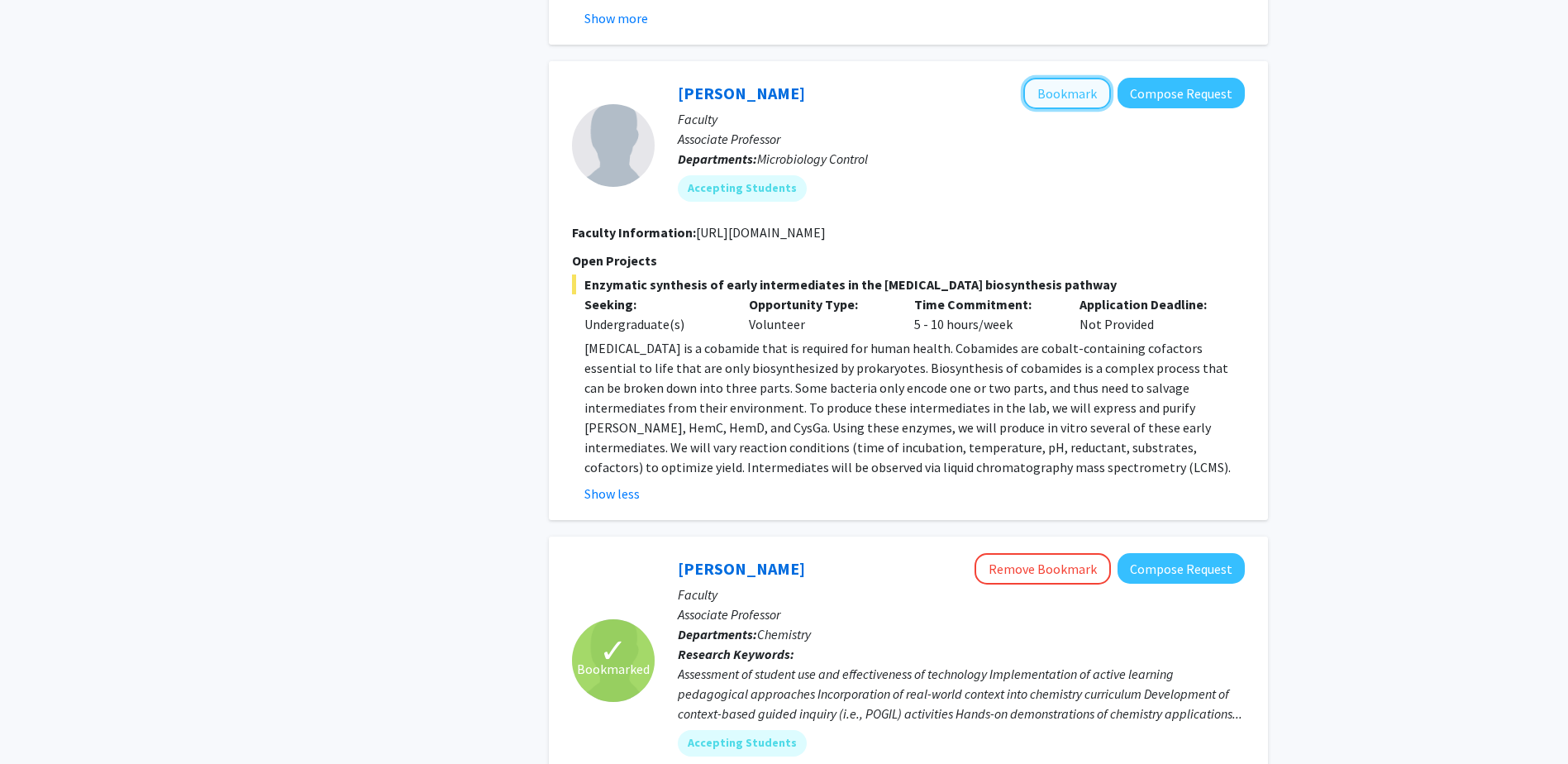
click at [1093, 78] on button "Bookmark" at bounding box center [1067, 93] width 88 height 31
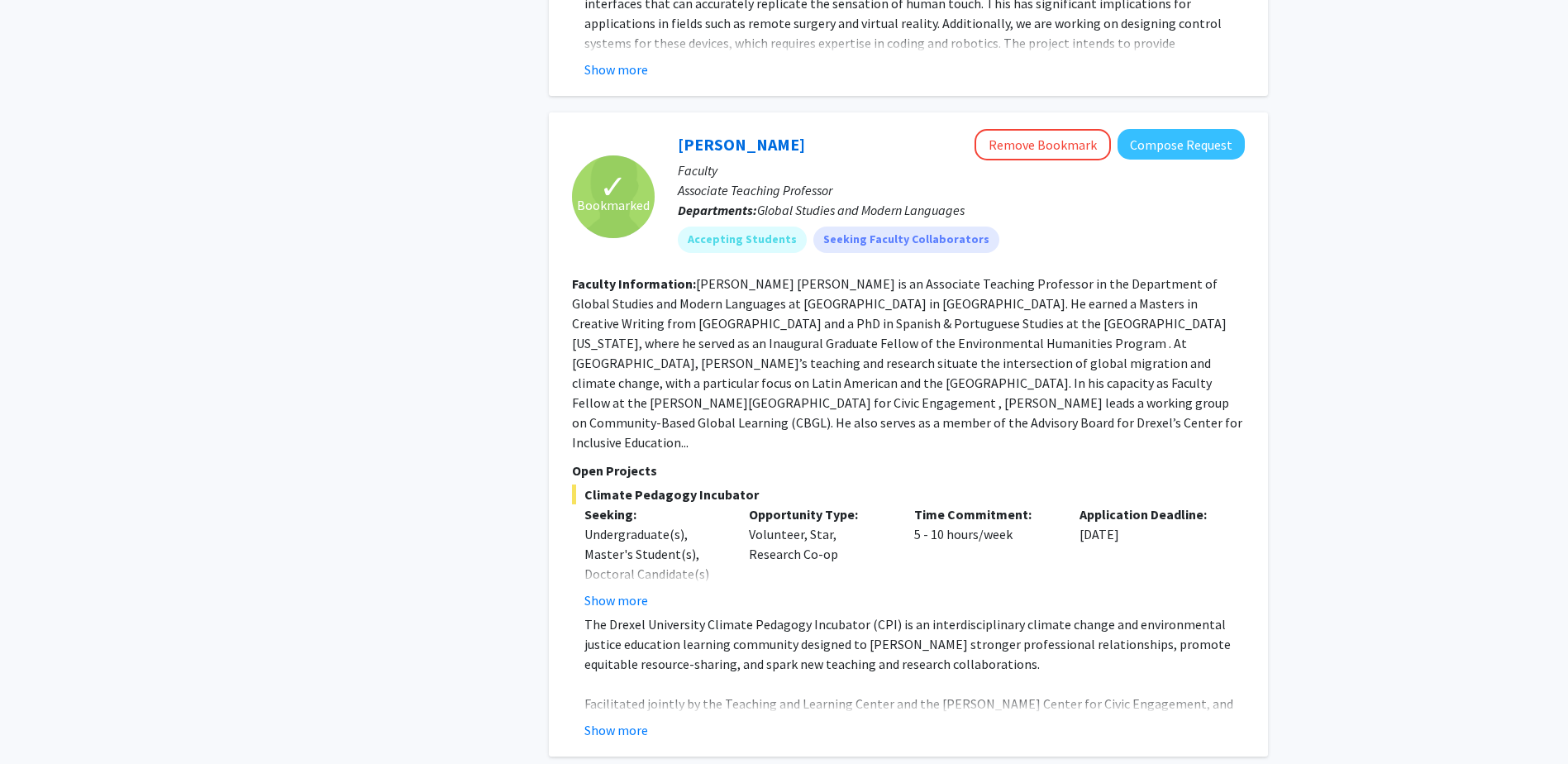
scroll to position [5125, 0]
click at [618, 589] on button "Show more" at bounding box center [616, 599] width 64 height 20
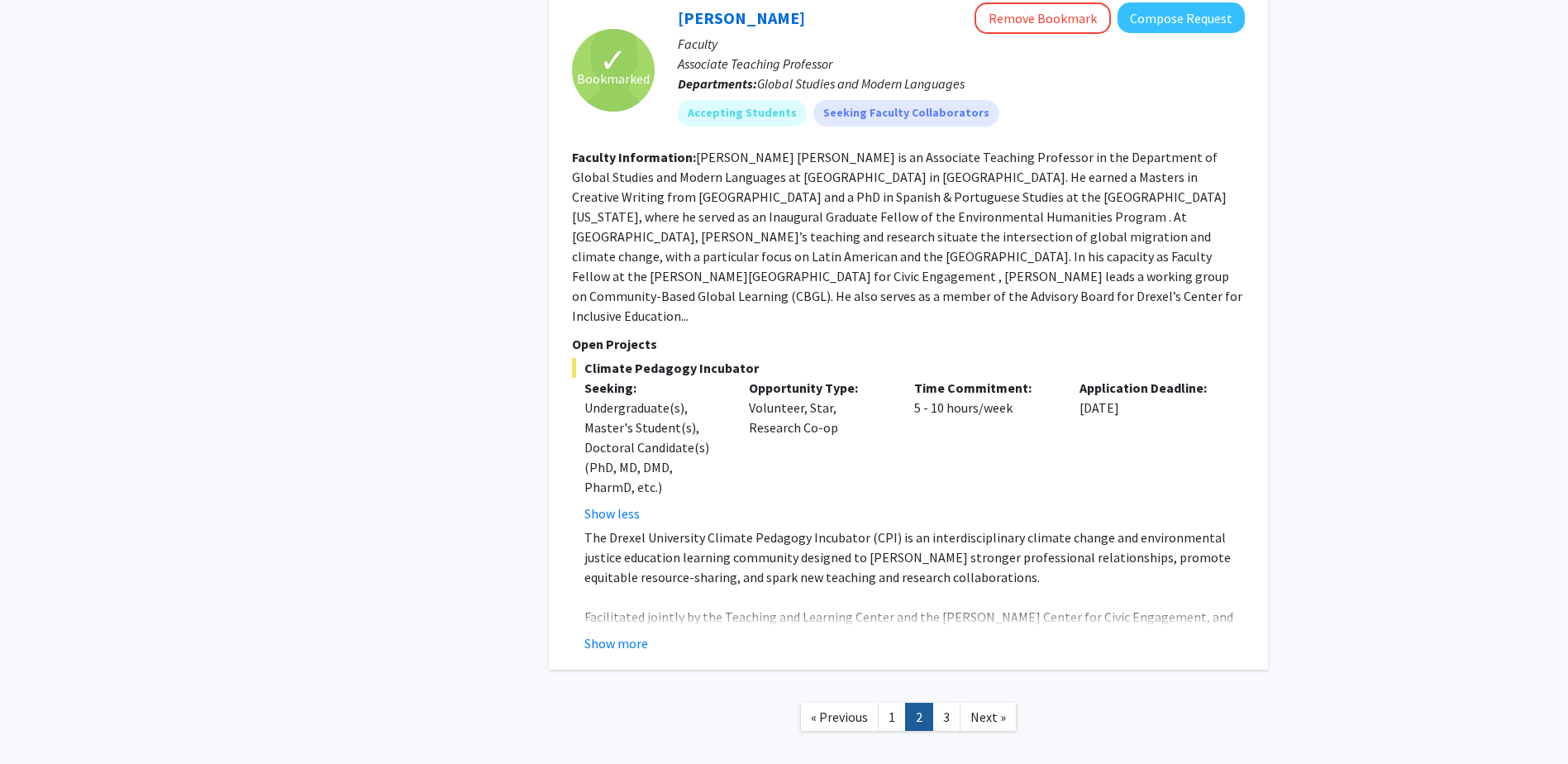
scroll to position [5258, 0]
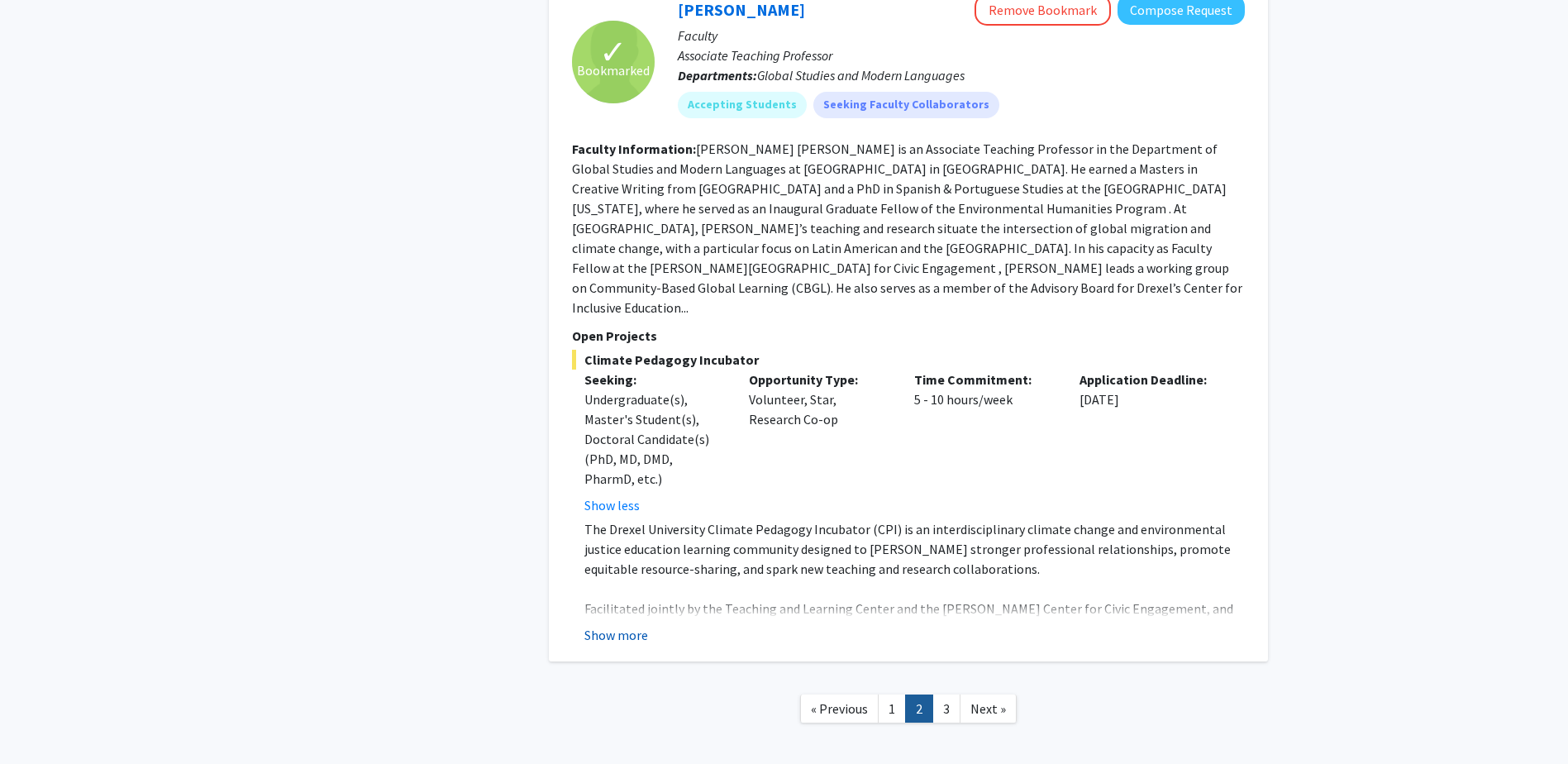
click at [620, 625] on button "Show more" at bounding box center [616, 635] width 64 height 20
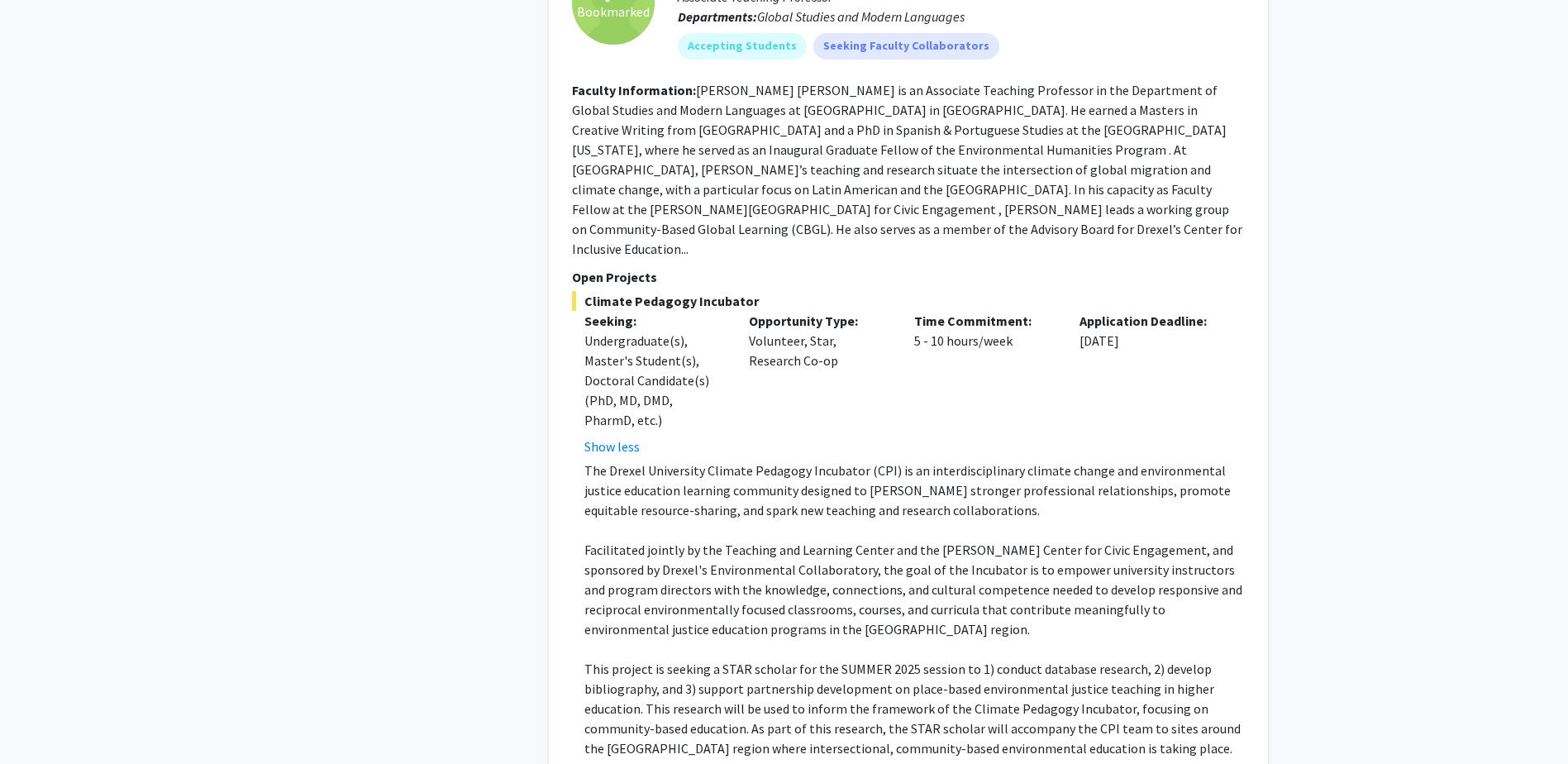
scroll to position [5456, 0]
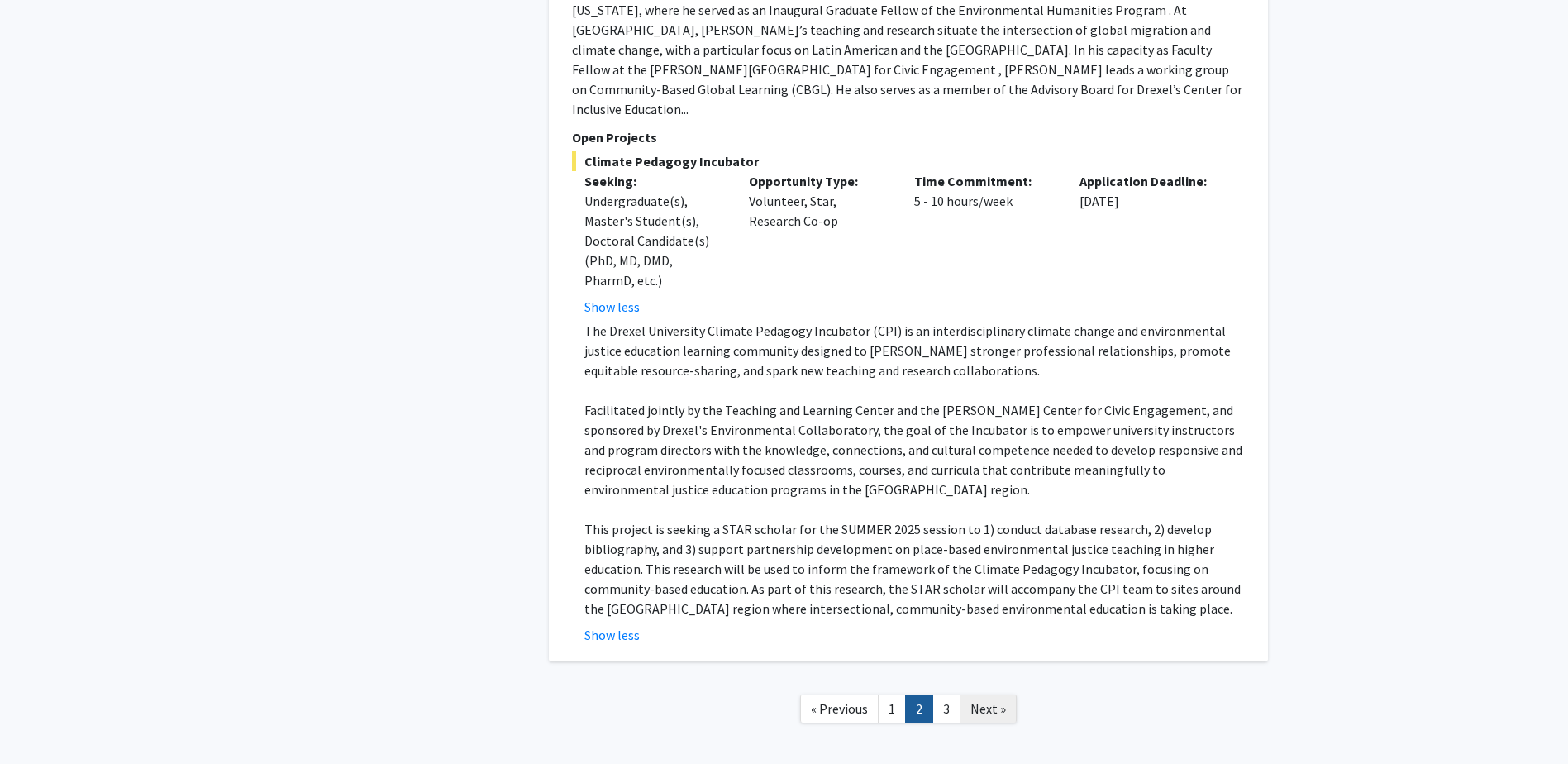
click at [995, 700] on span "Next »" at bounding box center [988, 709] width 36 height 17
